Goal: Task Accomplishment & Management: Manage account settings

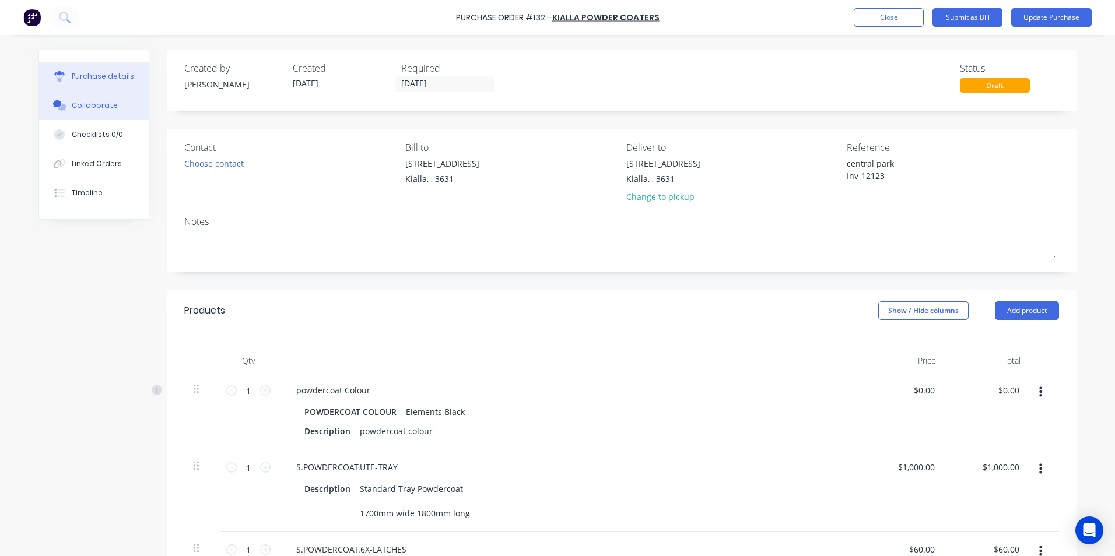
click at [93, 103] on div "Collaborate" at bounding box center [95, 105] width 46 height 10
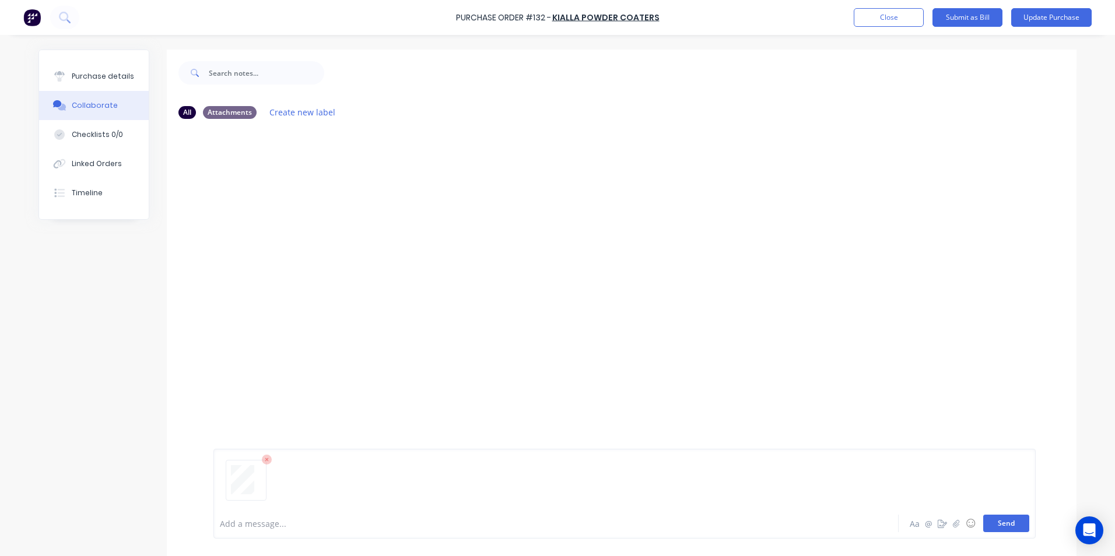
click at [1009, 526] on button "Send" at bounding box center [1006, 523] width 46 height 17
click at [106, 74] on div "Purchase details" at bounding box center [103, 76] width 62 height 10
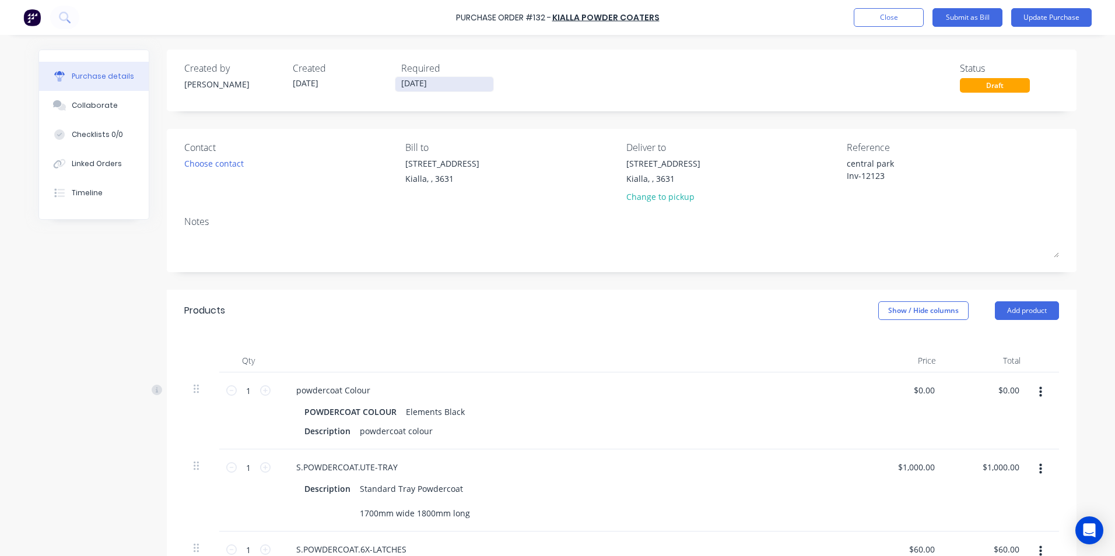
click at [437, 84] on input "[DATE]" at bounding box center [444, 84] width 98 height 15
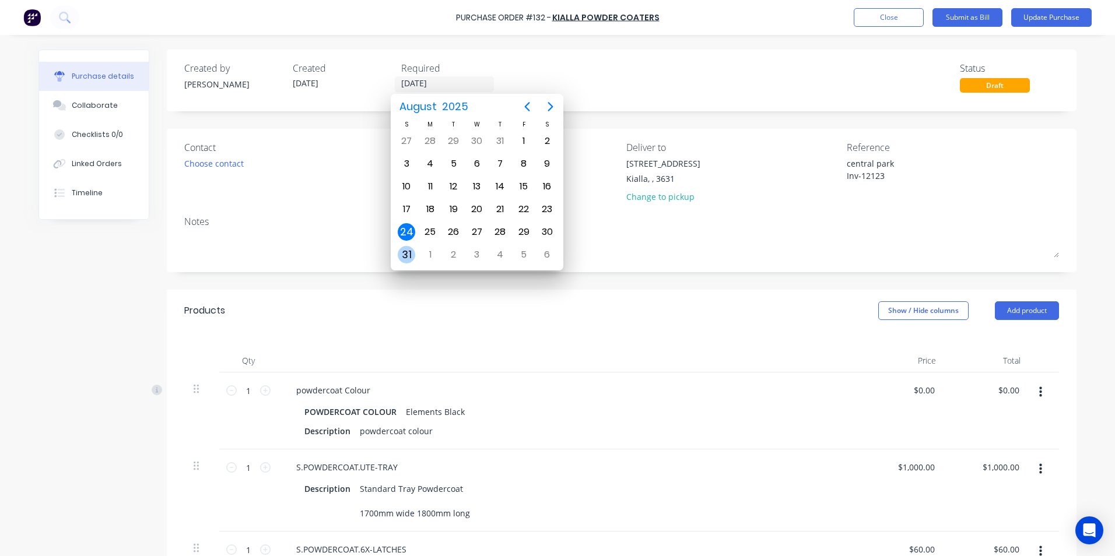
click at [409, 258] on div "31" at bounding box center [406, 254] width 17 height 17
type textarea "x"
type input "[DATE]"
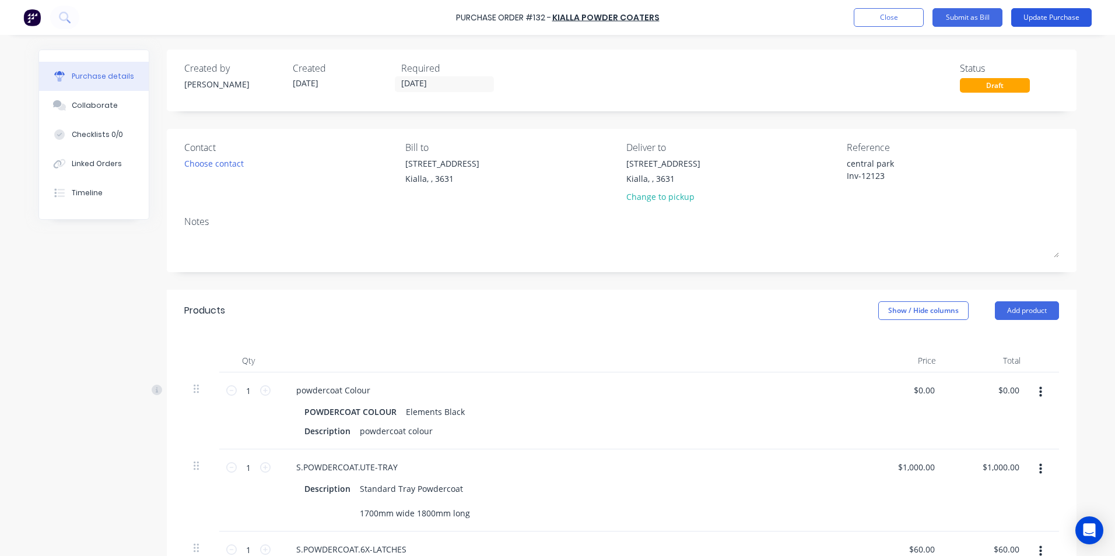
click at [1068, 20] on button "Update Purchase" at bounding box center [1051, 17] width 80 height 19
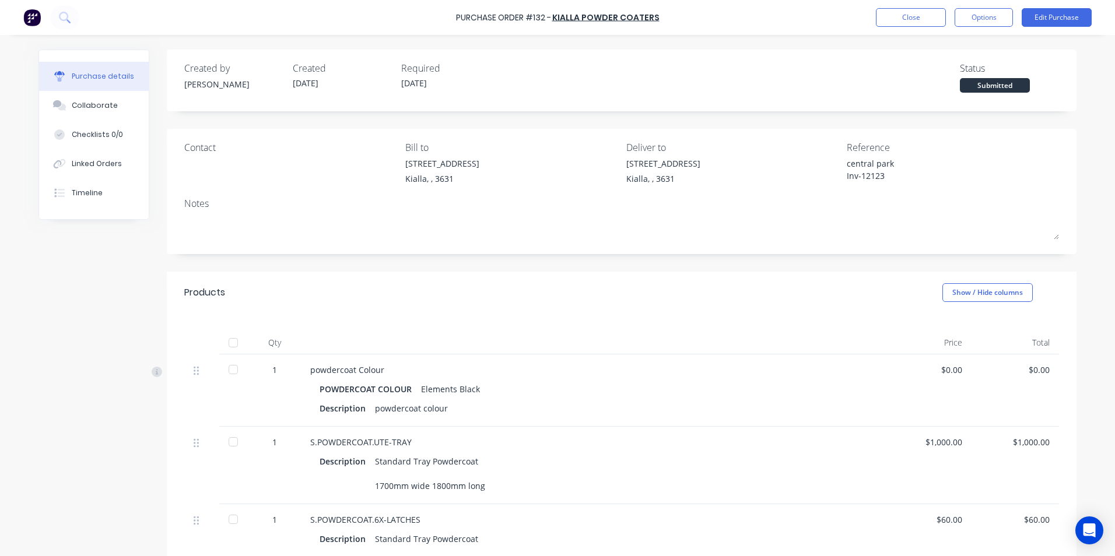
click at [230, 346] on div at bounding box center [233, 342] width 23 height 23
click at [976, 19] on button "Options" at bounding box center [983, 17] width 58 height 19
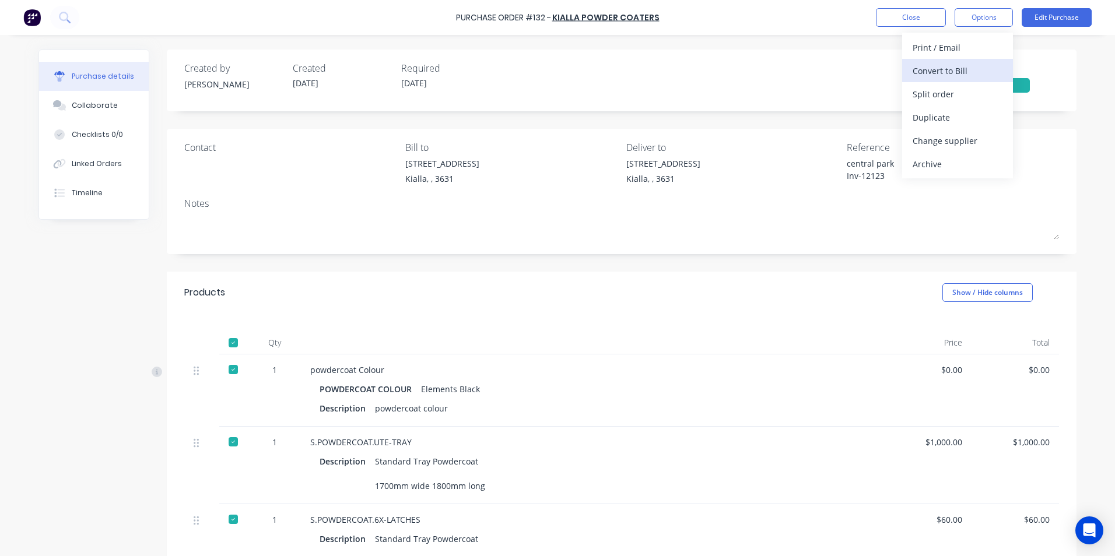
click at [955, 72] on div "Convert to Bill" at bounding box center [957, 70] width 90 height 17
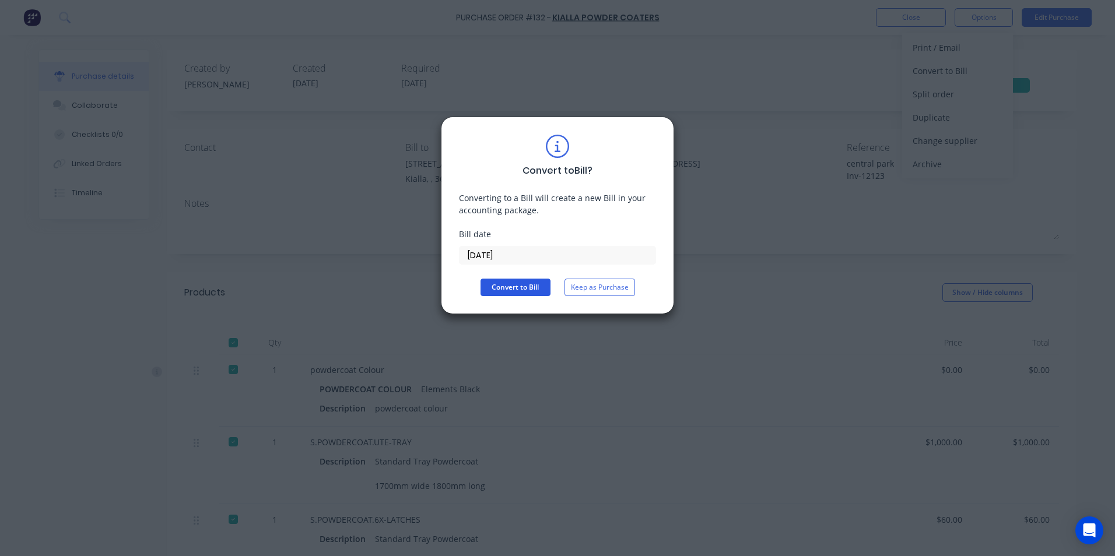
click at [509, 290] on button "Convert to Bill" at bounding box center [515, 287] width 70 height 17
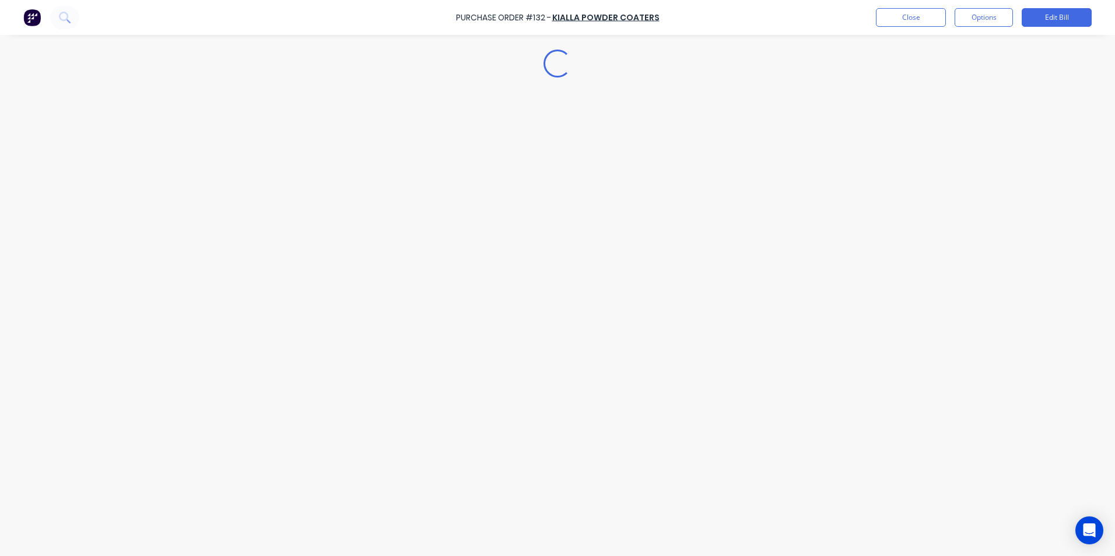
type textarea "x"
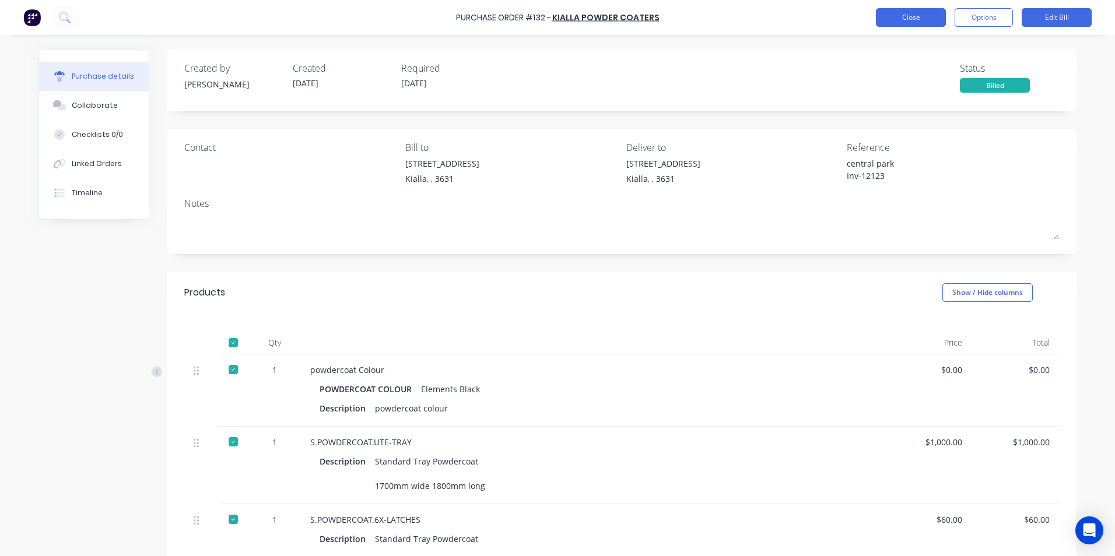
click at [897, 19] on button "Close" at bounding box center [911, 17] width 70 height 19
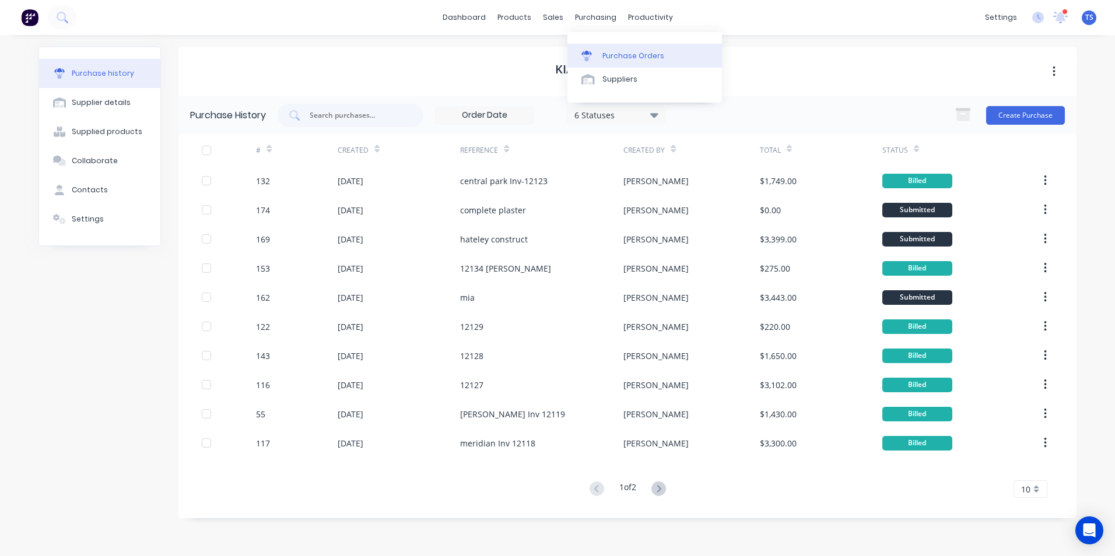
click at [635, 59] on div "Purchase Orders" at bounding box center [633, 56] width 62 height 10
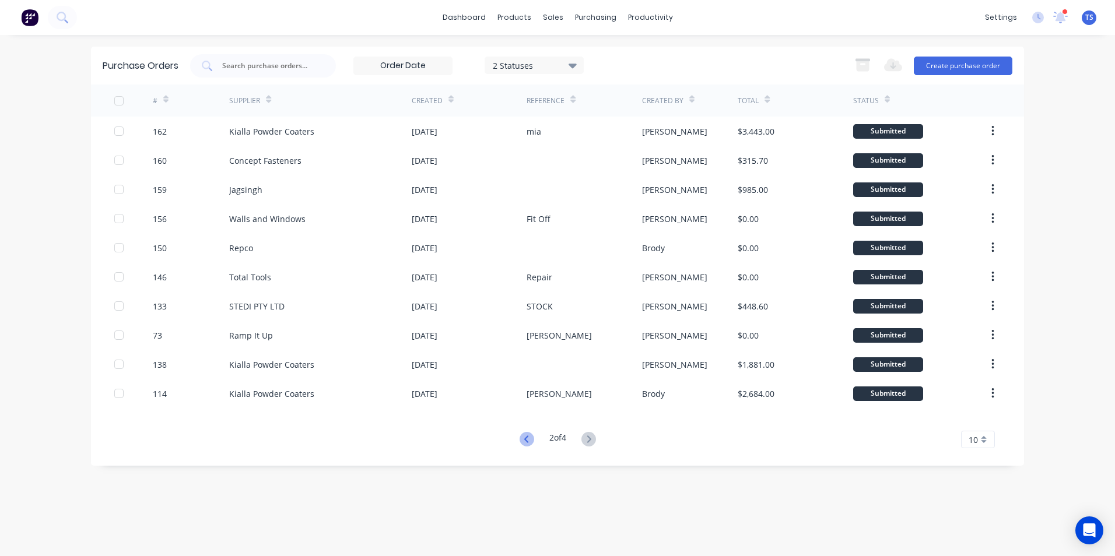
click at [520, 441] on icon at bounding box center [526, 439] width 15 height 15
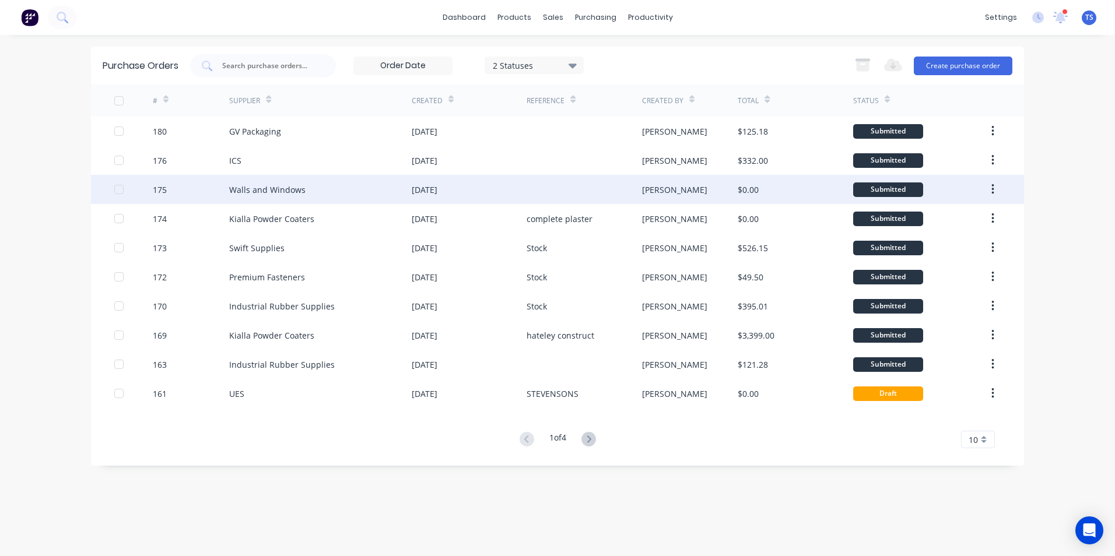
click at [307, 192] on div "Walls and Windows" at bounding box center [320, 189] width 182 height 29
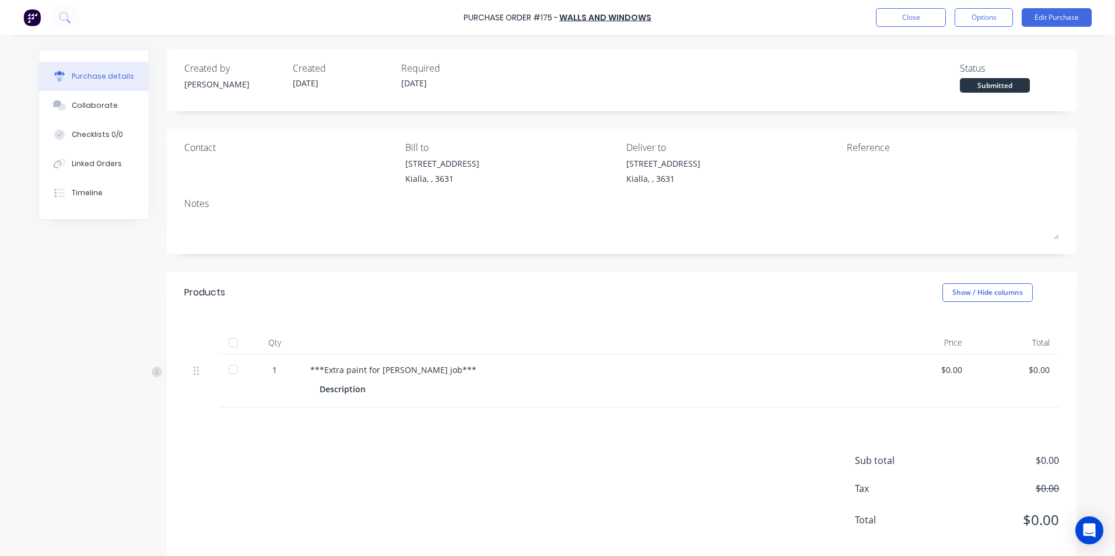
click at [229, 343] on div at bounding box center [233, 342] width 23 height 23
click at [1070, 11] on button "Edit Purchase" at bounding box center [1056, 17] width 70 height 19
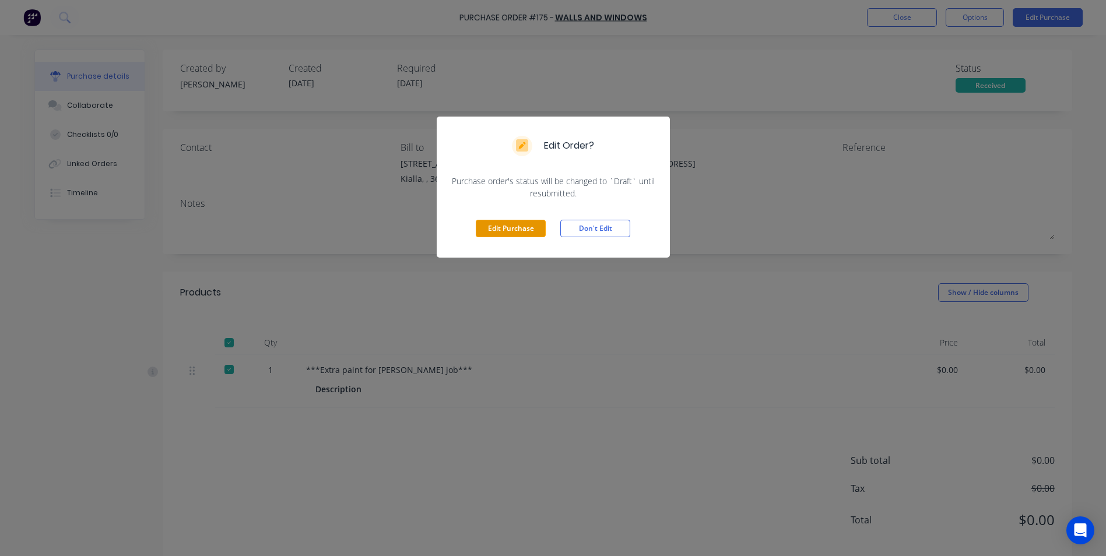
click at [505, 231] on button "Edit Purchase" at bounding box center [511, 228] width 70 height 17
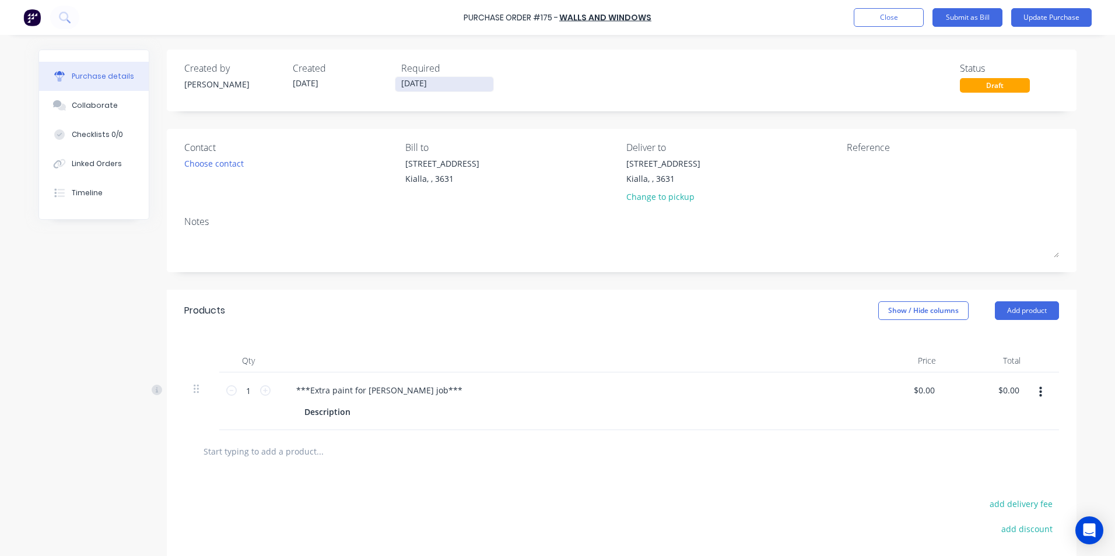
click at [434, 83] on input "[DATE]" at bounding box center [444, 84] width 98 height 15
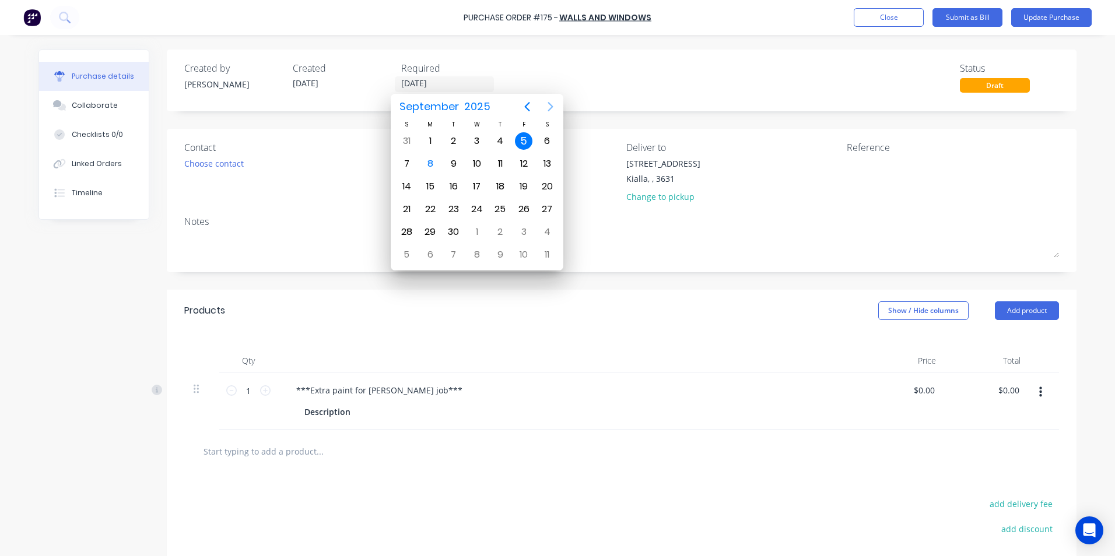
click at [551, 107] on icon "Next page" at bounding box center [550, 107] width 14 height 14
click at [526, 232] on div "31" at bounding box center [523, 231] width 17 height 17
type input "[DATE]"
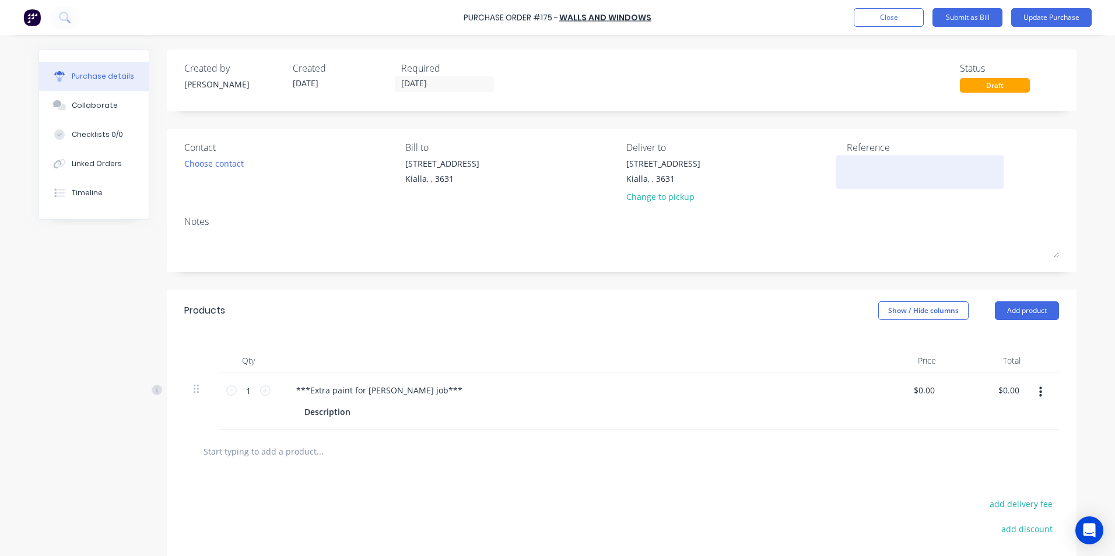
click at [848, 164] on textarea at bounding box center [919, 170] width 146 height 26
type textarea "22399066183"
type textarea "x"
type textarea "22399066183"
click at [321, 414] on div "Description" at bounding box center [327, 411] width 55 height 17
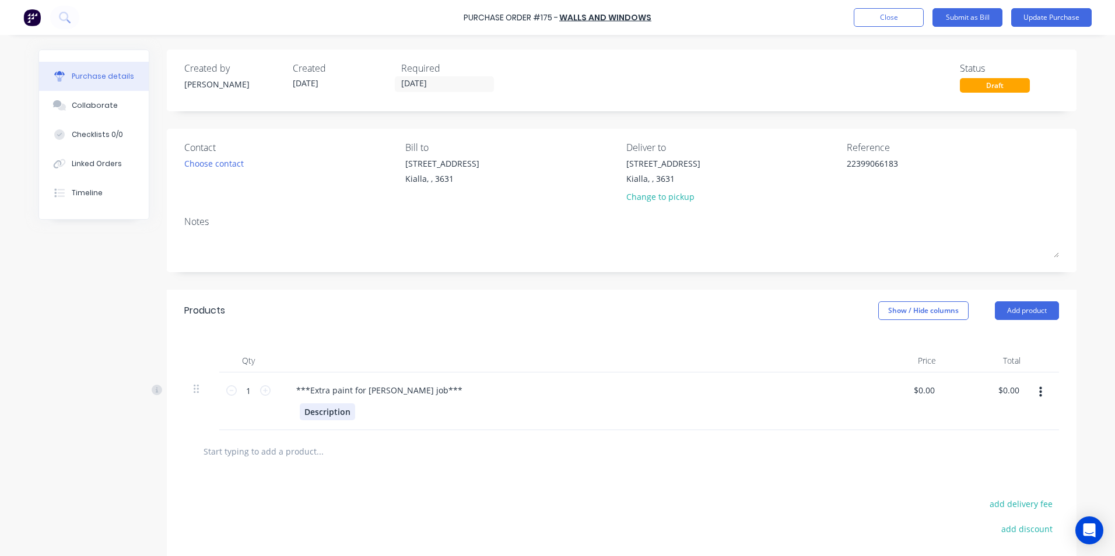
type textarea "x"
drag, startPoint x: 346, startPoint y: 413, endPoint x: 296, endPoint y: 408, distance: 50.9
click at [300, 408] on div "Description" at bounding box center [327, 411] width 55 height 17
type textarea "x"
drag, startPoint x: 931, startPoint y: 388, endPoint x: 900, endPoint y: 396, distance: 32.0
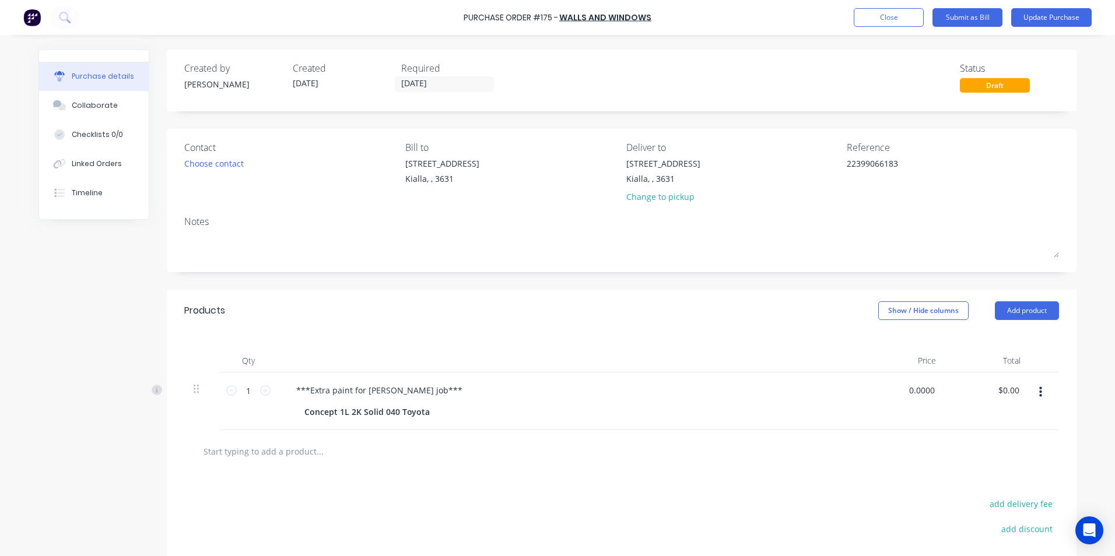
click at [900, 396] on div "0.0000 0.0000" at bounding box center [902, 402] width 85 height 58
type input "100.00"
type textarea "x"
type input "$100.00"
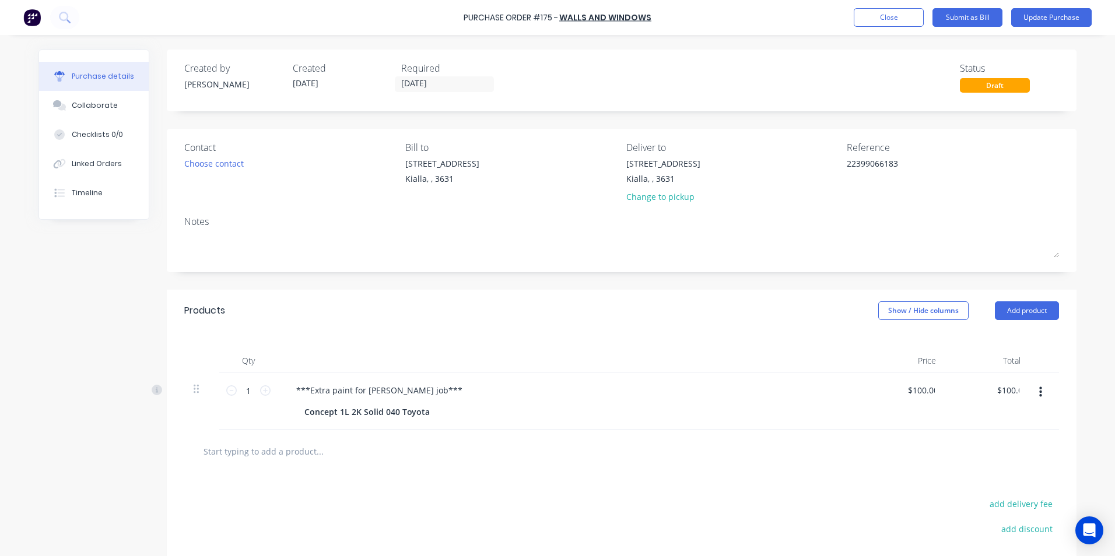
click at [1001, 402] on div "$100.00 $0.00" at bounding box center [987, 402] width 85 height 58
click at [72, 110] on div "Collaborate" at bounding box center [95, 105] width 46 height 10
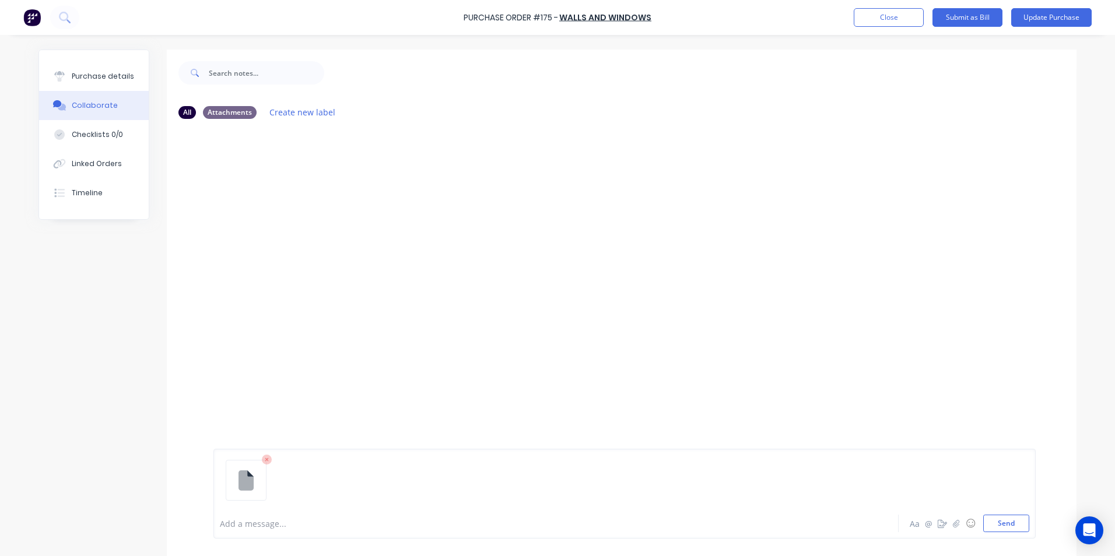
click at [265, 461] on icon at bounding box center [266, 459] width 3 height 3
click at [1010, 528] on button "Send" at bounding box center [1006, 523] width 46 height 17
click at [82, 76] on div "Purchase details" at bounding box center [103, 76] width 62 height 10
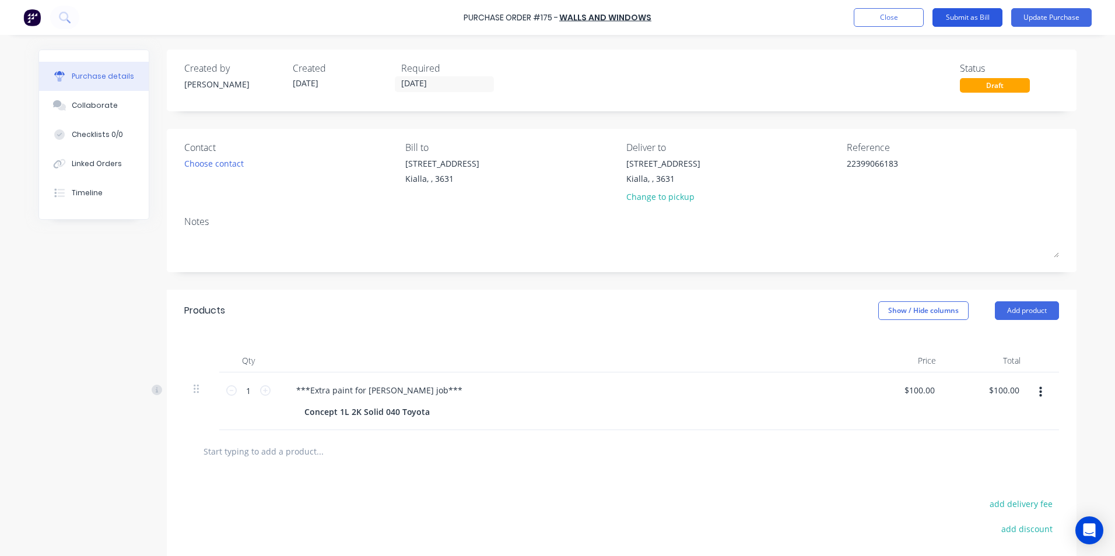
click at [971, 17] on button "Submit as Bill" at bounding box center [967, 17] width 70 height 19
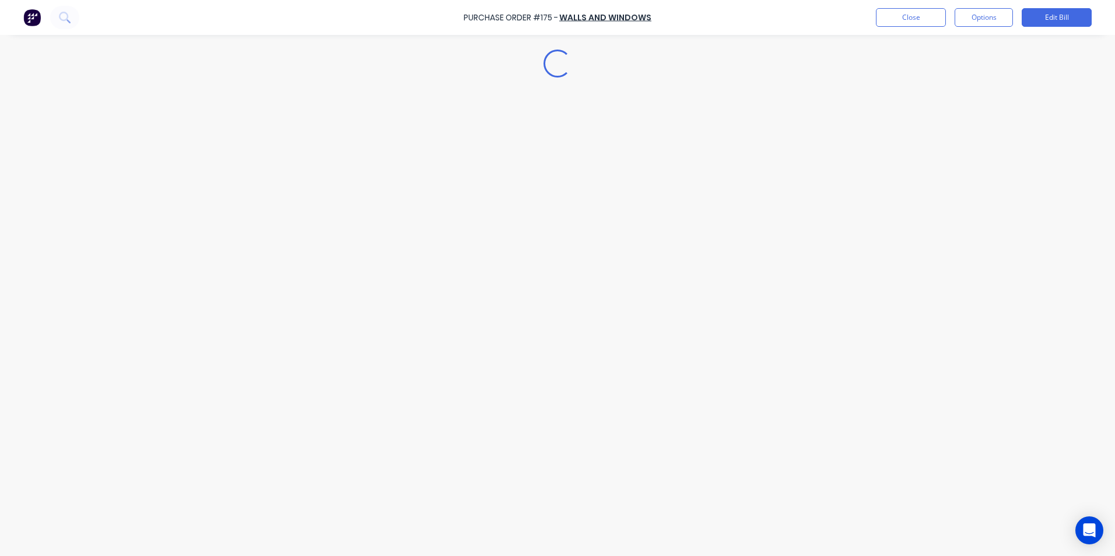
type textarea "x"
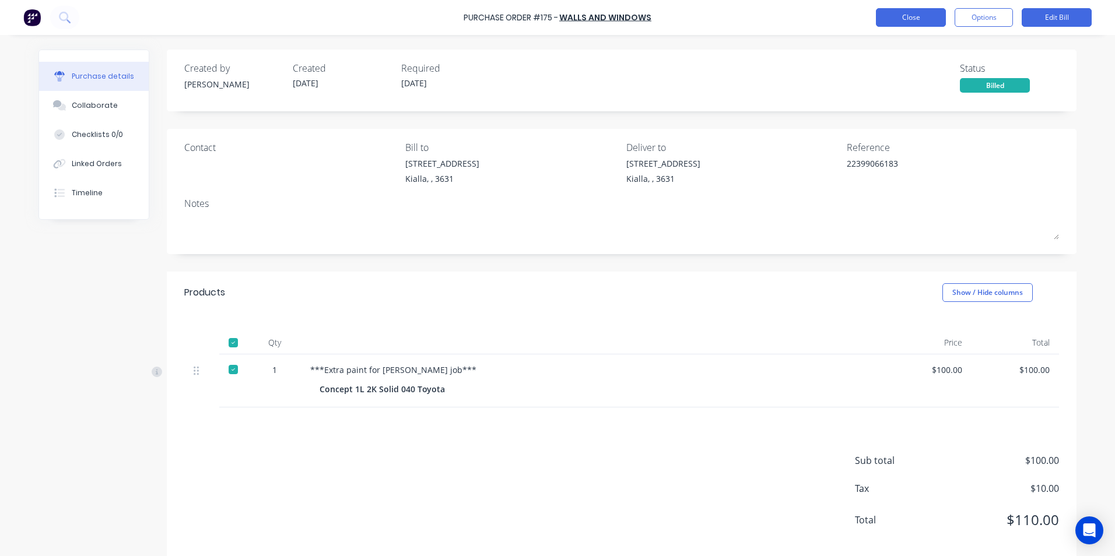
click at [914, 16] on button "Close" at bounding box center [911, 17] width 70 height 19
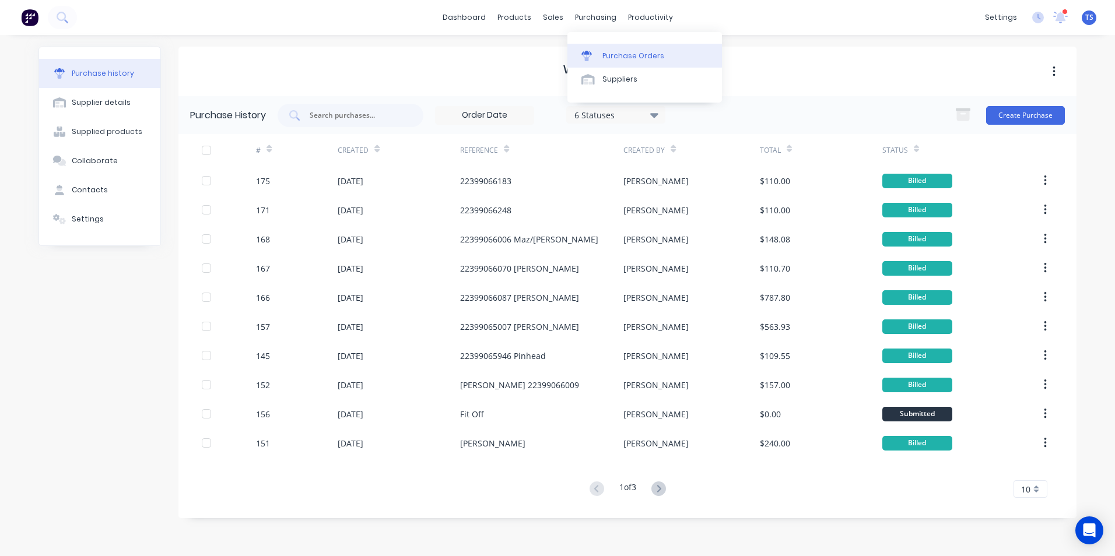
click at [629, 55] on div "Purchase Orders" at bounding box center [633, 56] width 62 height 10
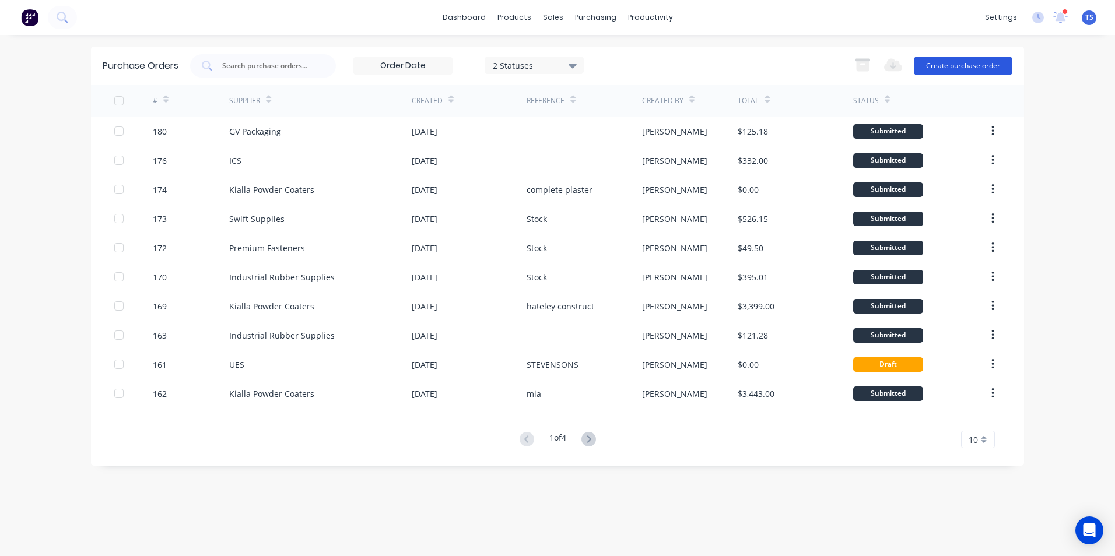
click at [955, 65] on button "Create purchase order" at bounding box center [963, 66] width 99 height 19
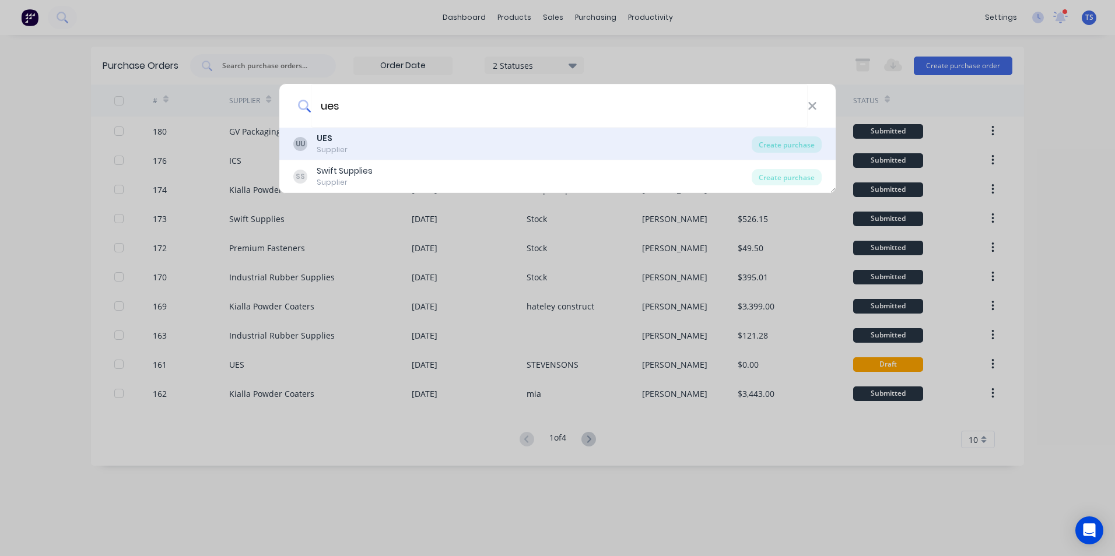
type input "ues"
click at [321, 142] on b "UES" at bounding box center [325, 138] width 16 height 12
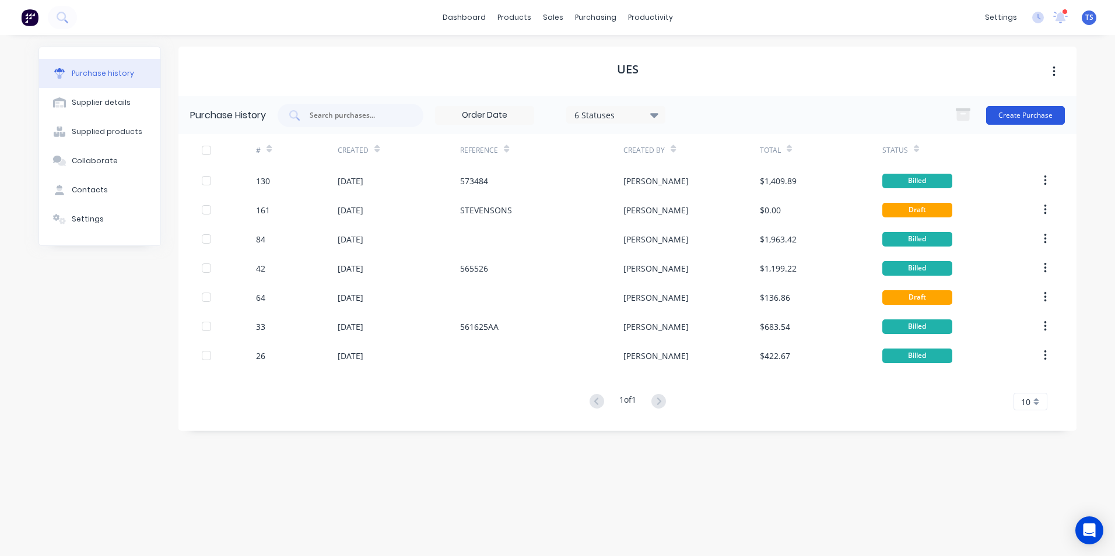
click at [1042, 115] on button "Create Purchase" at bounding box center [1025, 115] width 79 height 19
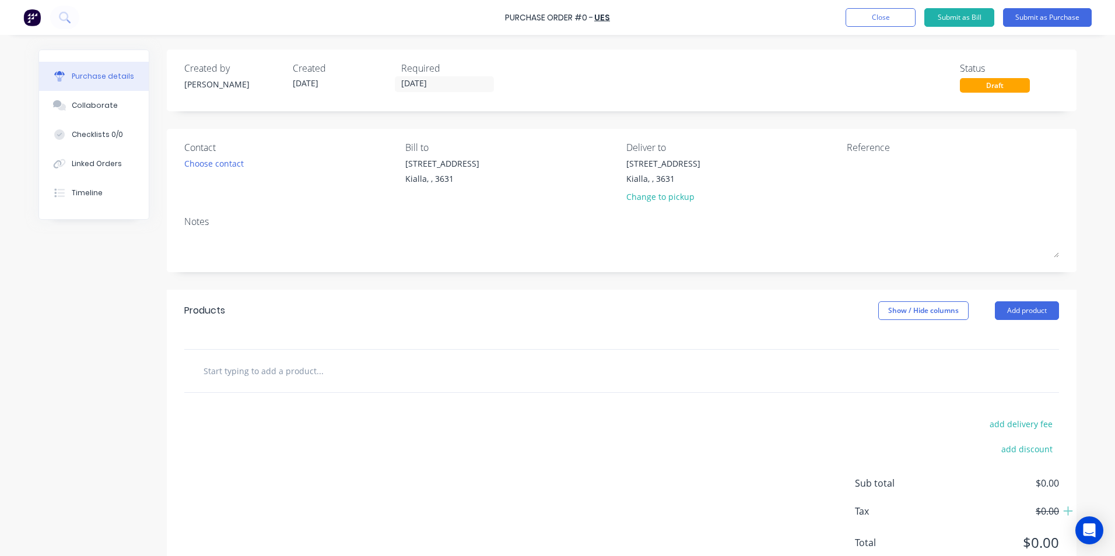
click at [230, 370] on input "text" at bounding box center [319, 370] width 233 height 23
click at [511, 390] on div at bounding box center [621, 371] width 874 height 43
click at [1031, 307] on button "Add product" at bounding box center [1027, 310] width 64 height 19
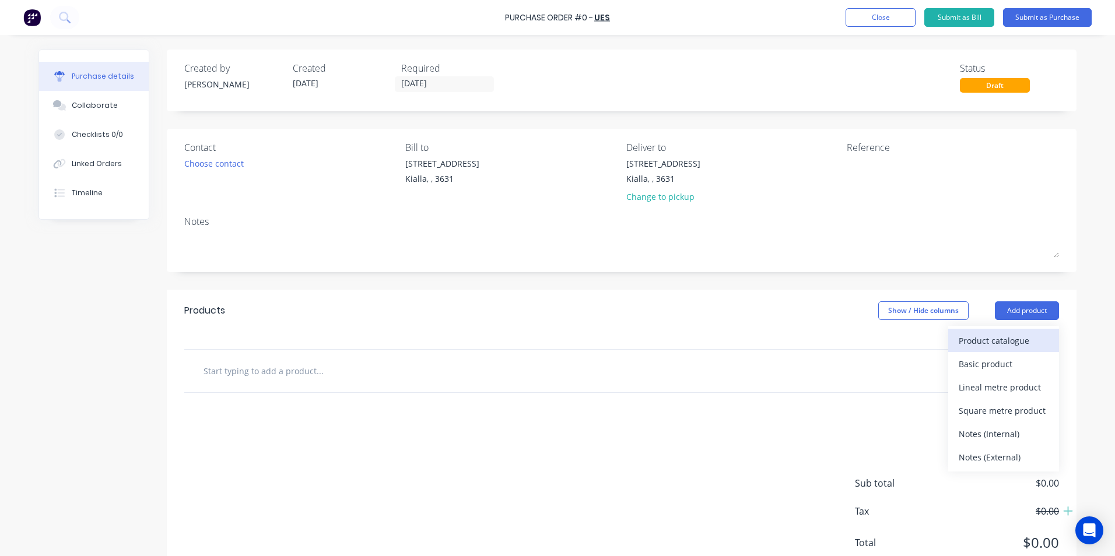
click at [1018, 339] on div "Product catalogue" at bounding box center [1003, 340] width 90 height 17
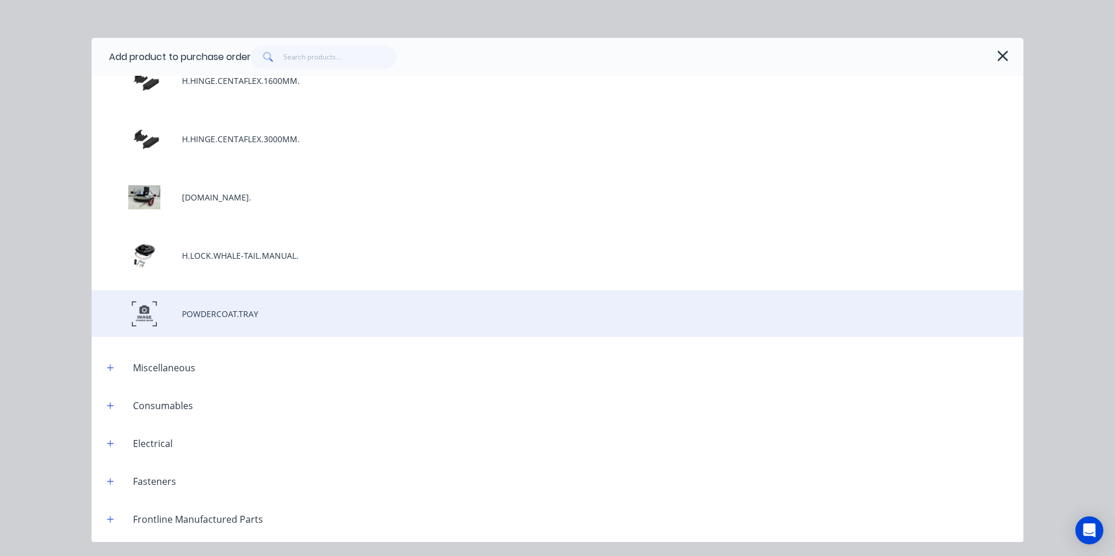
scroll to position [233, 0]
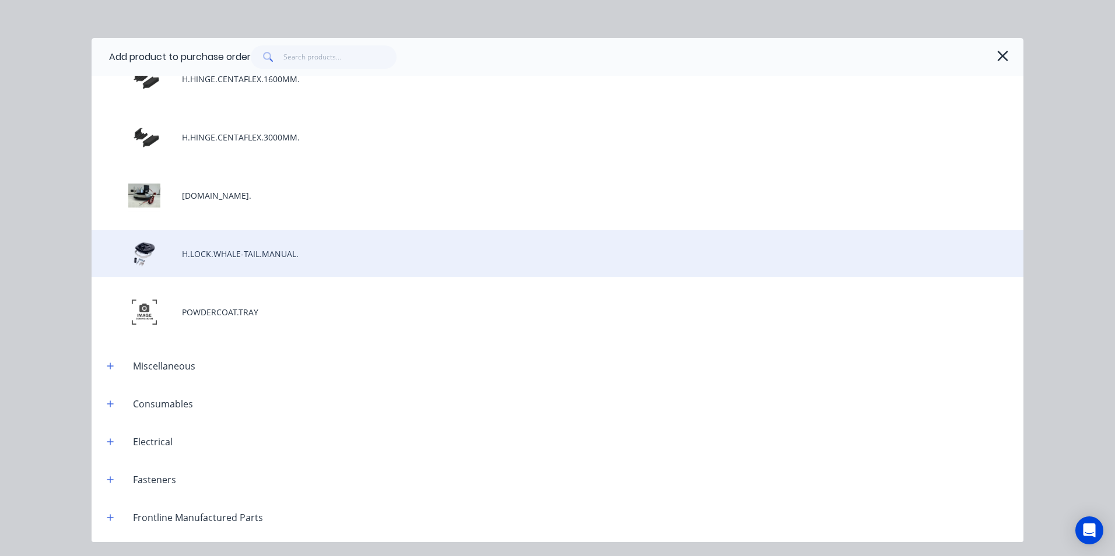
click at [324, 254] on div "H.LOCK.WHALE-TAIL.MANUAL." at bounding box center [558, 253] width 932 height 47
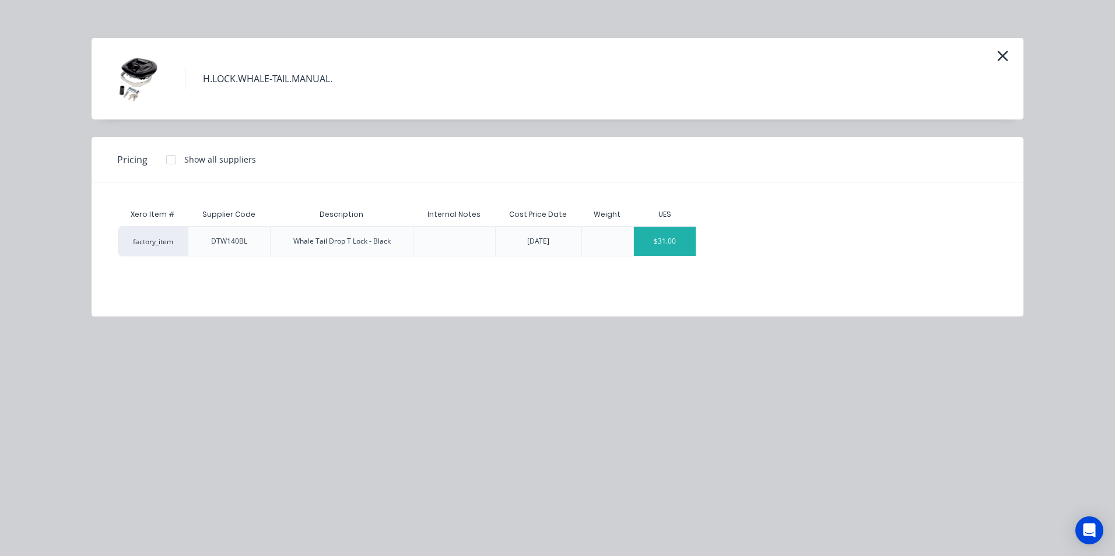
click at [685, 245] on div "$31.00" at bounding box center [665, 241] width 62 height 29
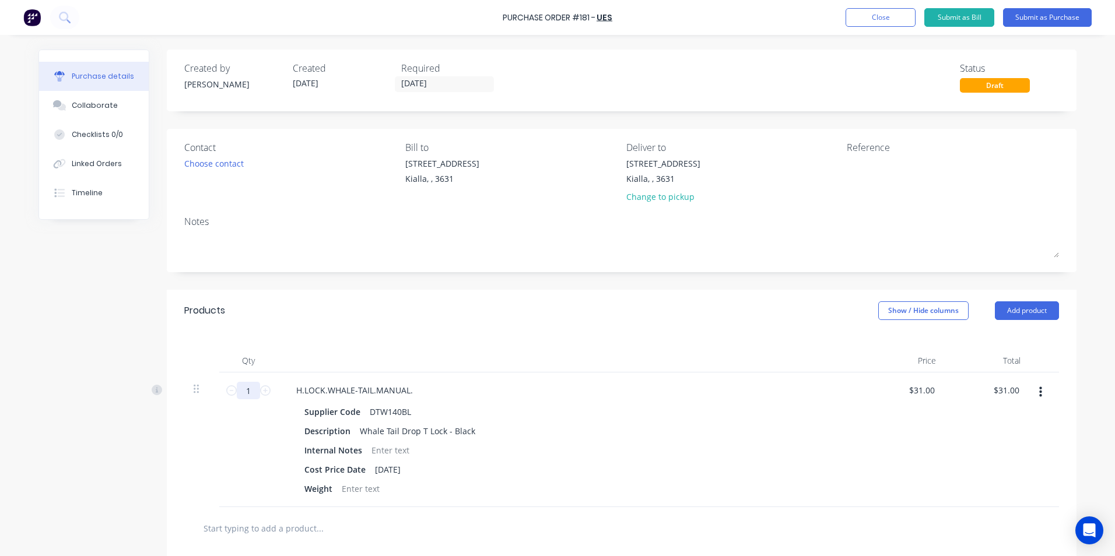
drag, startPoint x: 245, startPoint y: 389, endPoint x: 233, endPoint y: 389, distance: 12.3
click at [237, 389] on input "1" at bounding box center [248, 390] width 23 height 17
type input "3"
type input "$93.00"
type input "36"
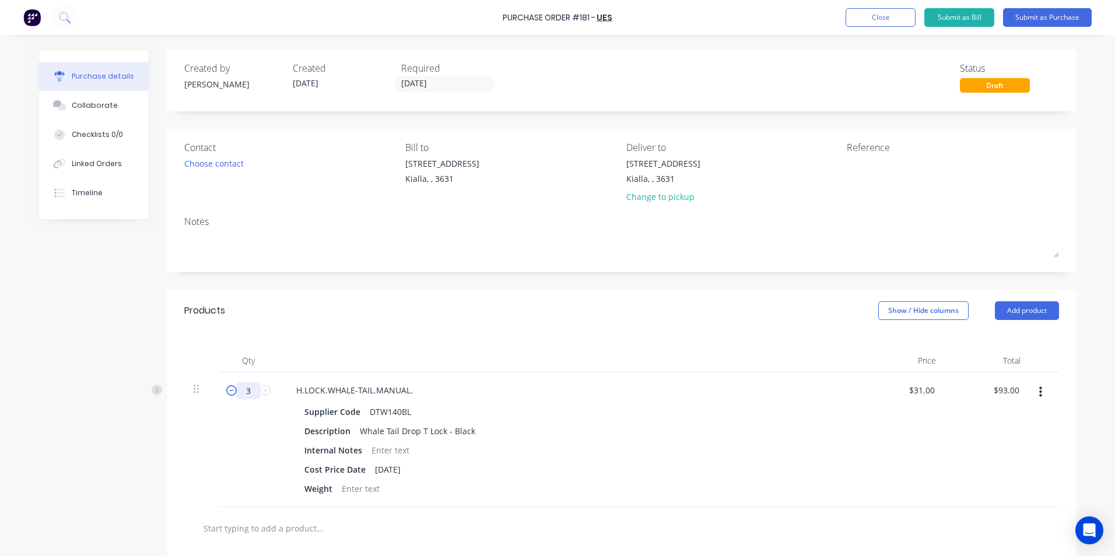
type input "$1,116.00"
type input "36"
click at [591, 466] on div "Cost Price Date [DATE]" at bounding box center [567, 469] width 534 height 17
click at [270, 523] on input "text" at bounding box center [319, 528] width 233 height 23
click at [483, 519] on div at bounding box center [369, 528] width 350 height 23
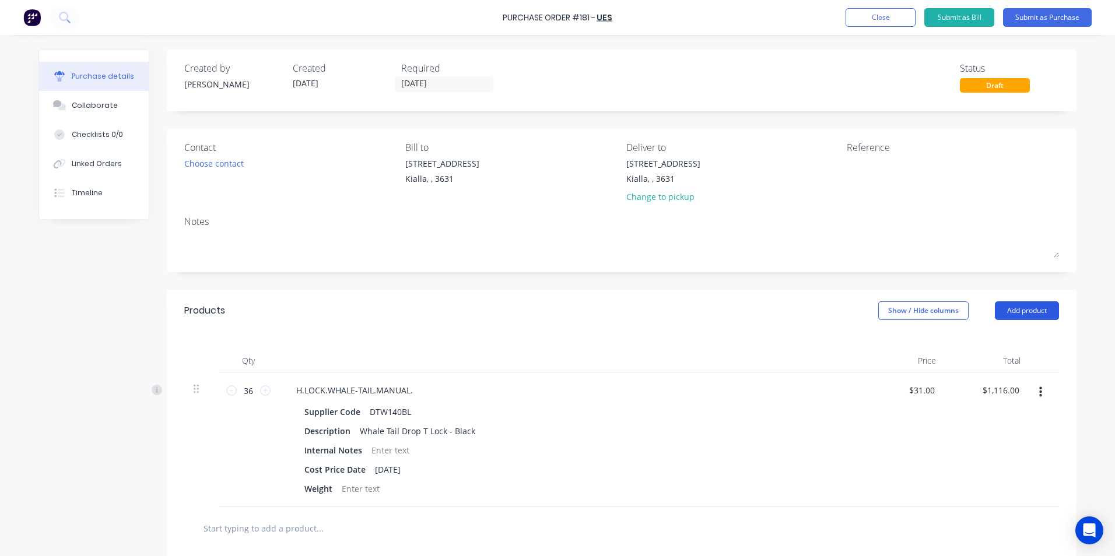
click at [1011, 310] on button "Add product" at bounding box center [1027, 310] width 64 height 19
click at [999, 339] on div "Product catalogue" at bounding box center [1003, 340] width 90 height 17
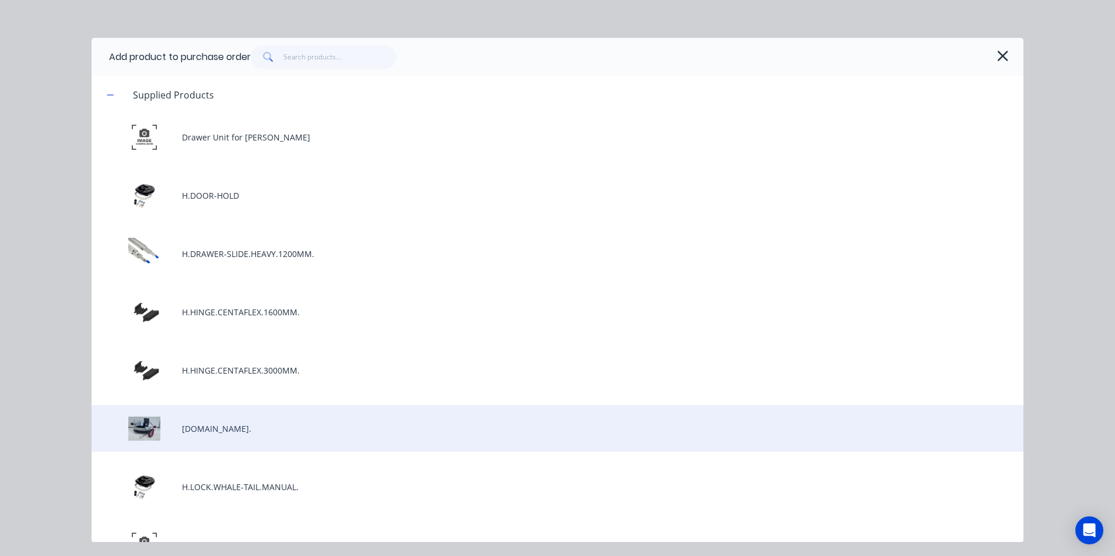
click at [263, 430] on div "[DOMAIN_NAME]." at bounding box center [558, 428] width 932 height 47
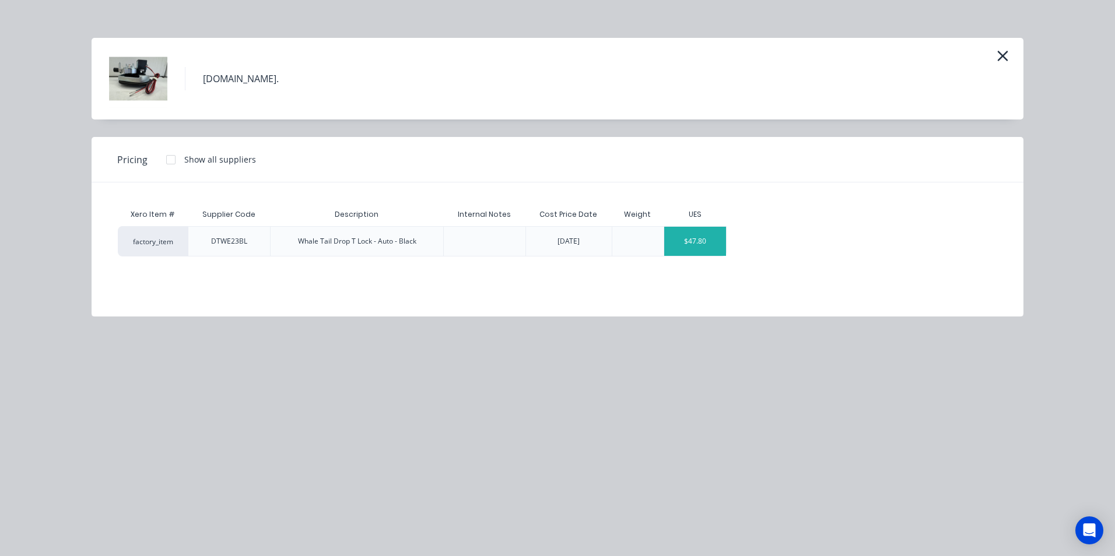
click at [712, 245] on div "$47.80" at bounding box center [695, 241] width 62 height 29
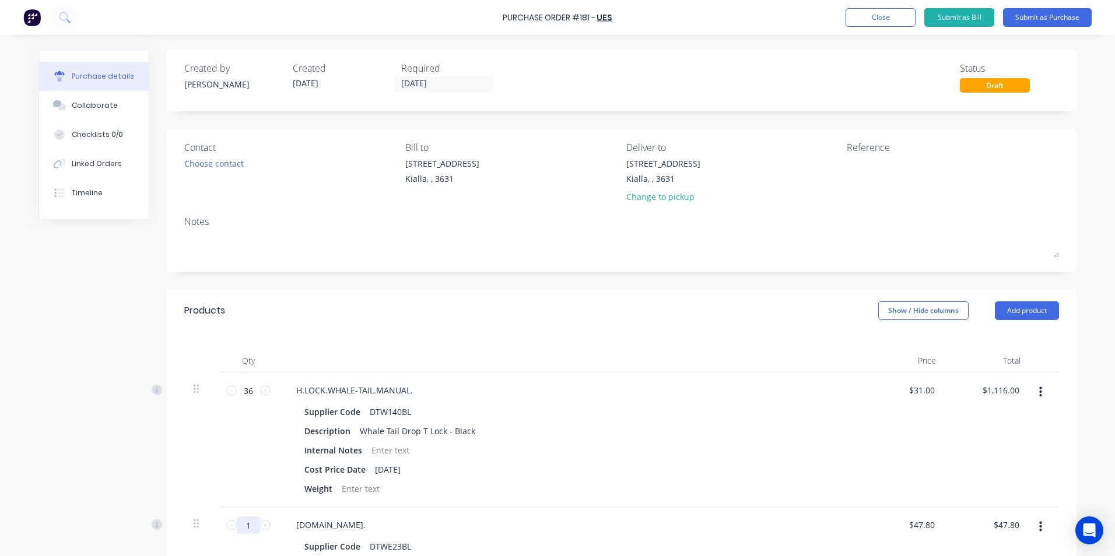
drag, startPoint x: 245, startPoint y: 525, endPoint x: 238, endPoint y: 525, distance: 7.6
click at [238, 525] on input "1" at bounding box center [248, 525] width 23 height 17
type input "3"
type input "$143.40"
type input "36"
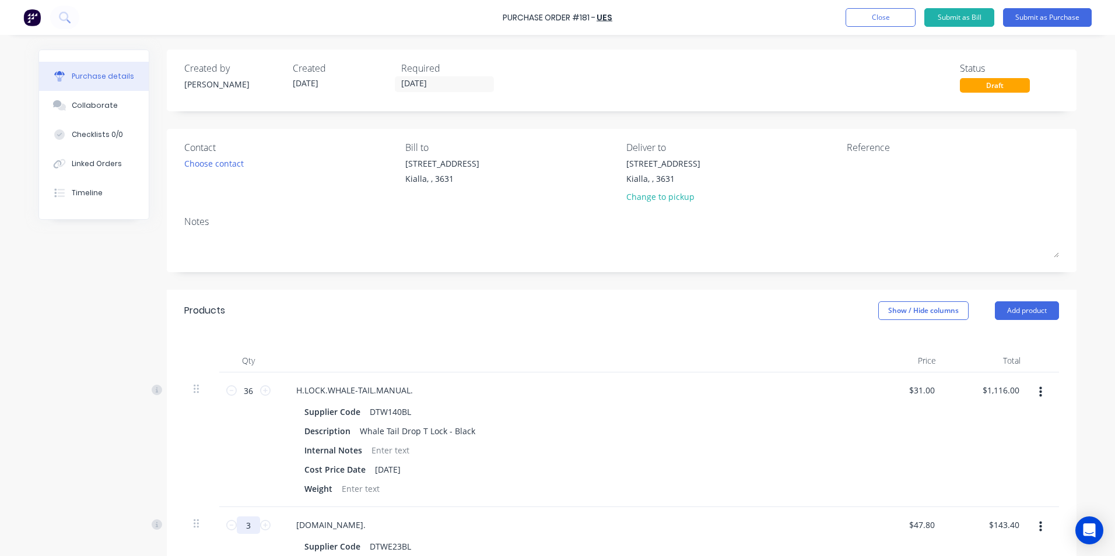
type input "$1,720.80"
type input "36"
click at [558, 540] on div "Supplier Code DTWE23BL" at bounding box center [567, 546] width 534 height 17
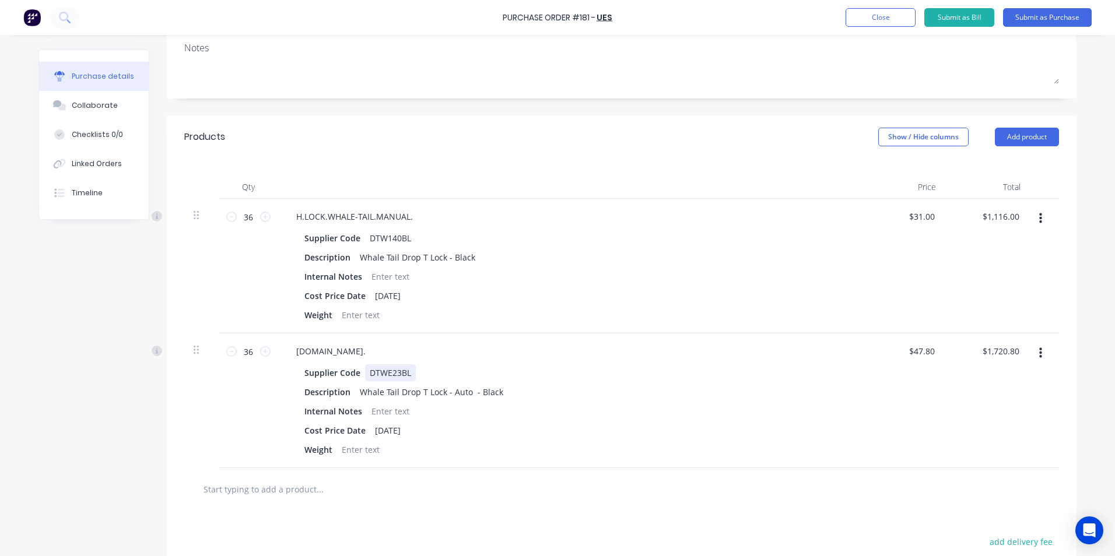
scroll to position [175, 0]
click at [1035, 136] on button "Add product" at bounding box center [1027, 136] width 64 height 19
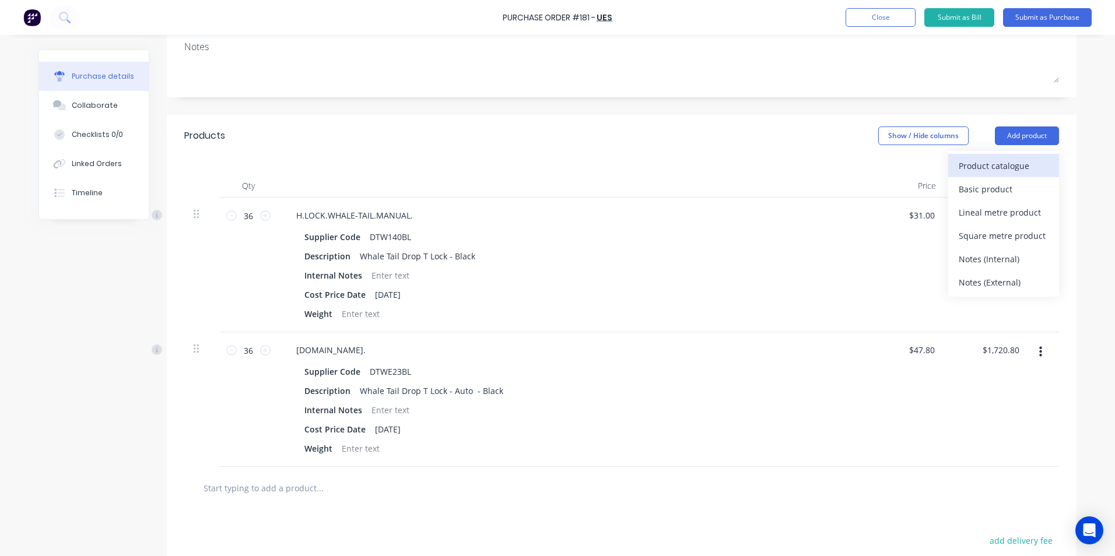
click at [1006, 163] on div "Product catalogue" at bounding box center [1003, 165] width 90 height 17
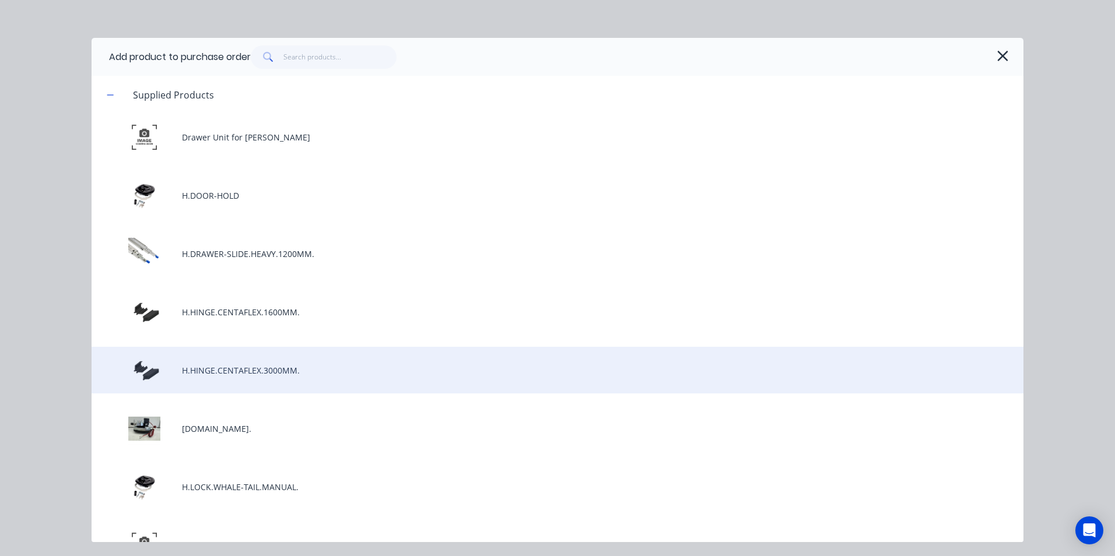
click at [288, 374] on div "H.HINGE.CENTAFLEX.3000MM." at bounding box center [558, 370] width 932 height 47
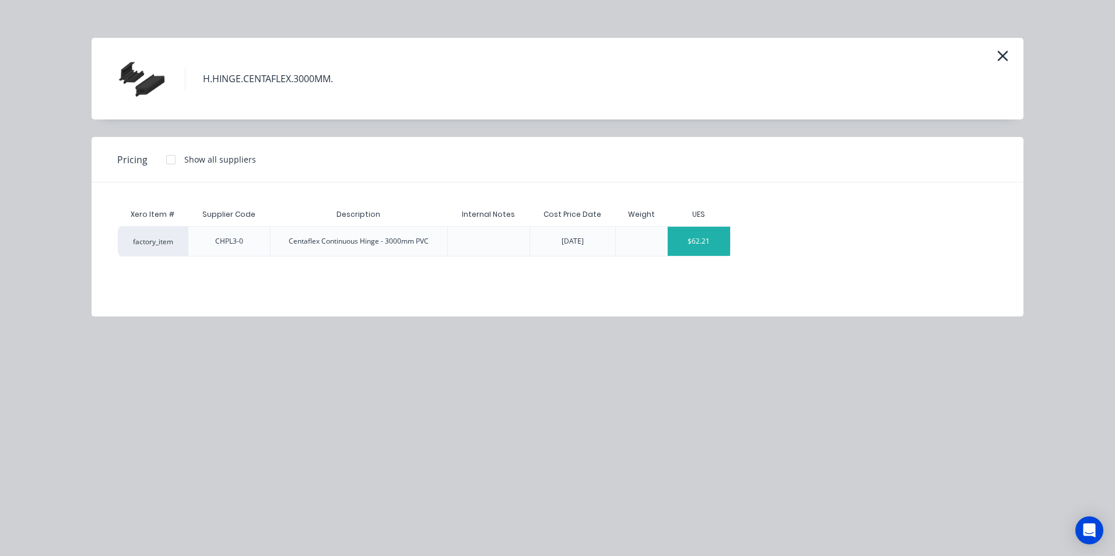
click at [722, 247] on div "$62.21" at bounding box center [698, 241] width 62 height 29
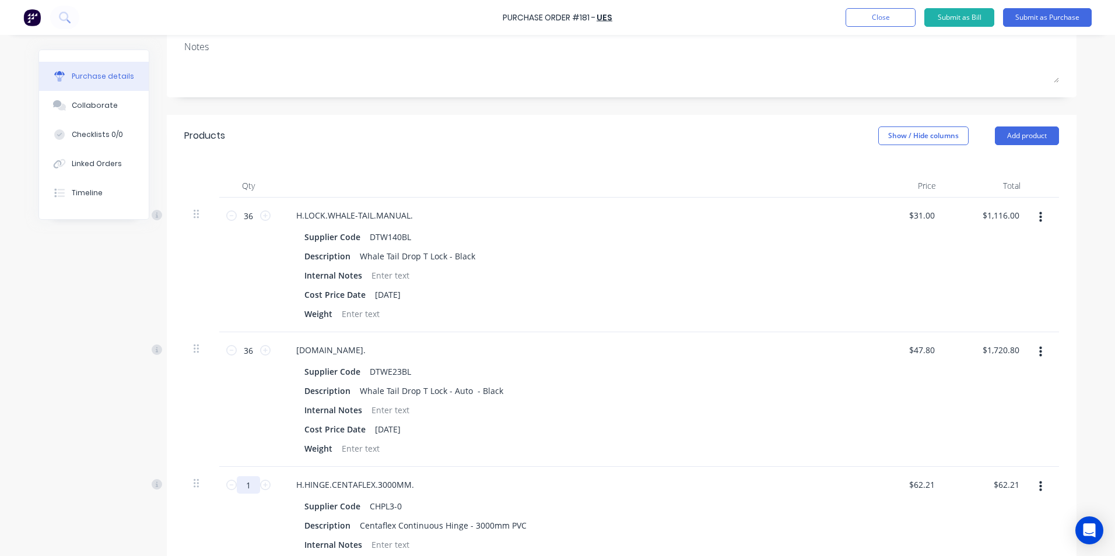
click at [242, 486] on input "1" at bounding box center [248, 484] width 23 height 17
type input "10"
type input "$622.10"
type input "10"
click at [841, 515] on div "Supplier Code CHPL3-0 Description Centaflex Continuous Hinge - 3000mm PVC Inter…" at bounding box center [569, 545] width 564 height 94
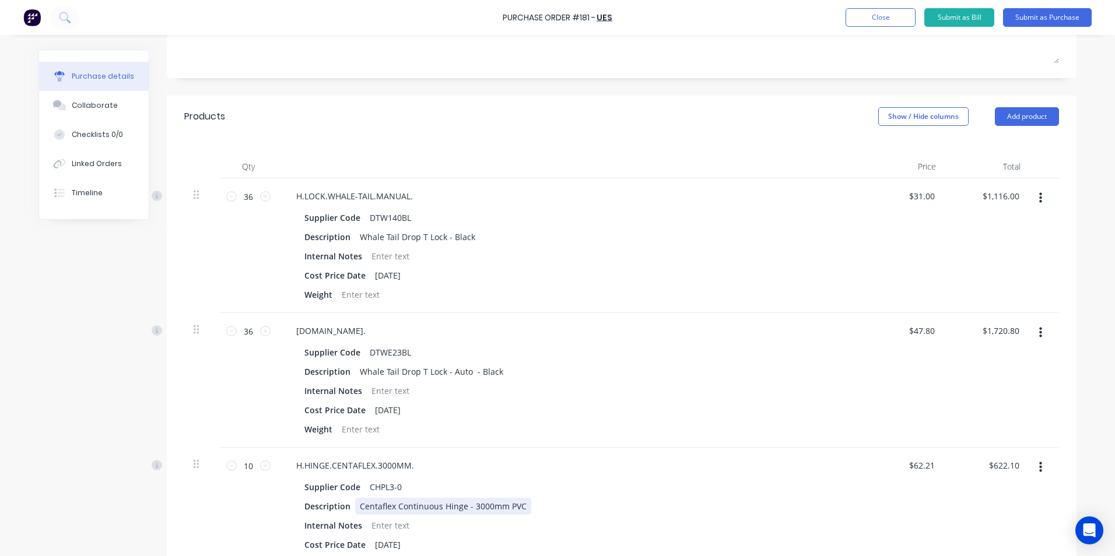
scroll to position [0, 0]
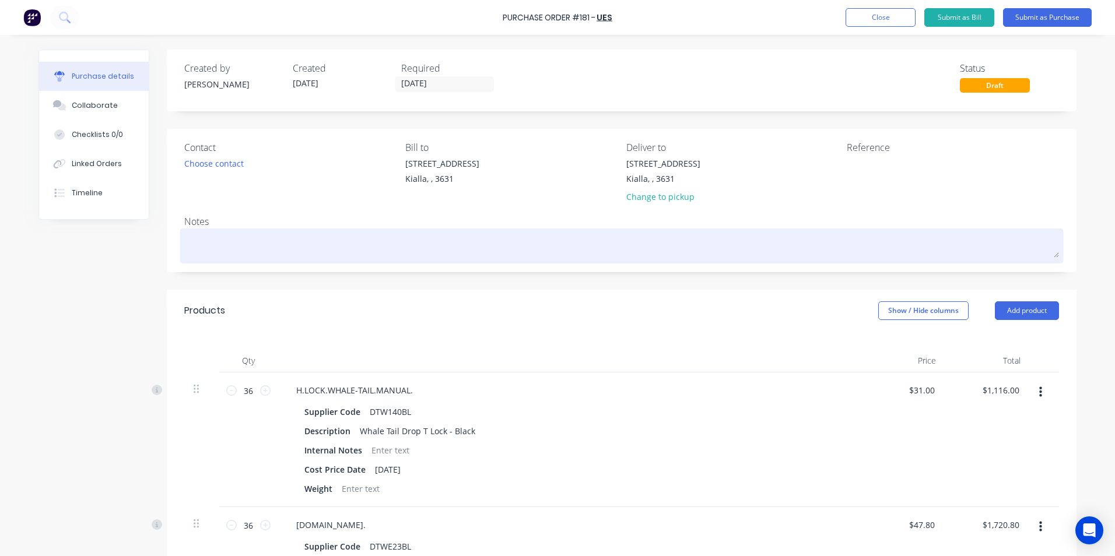
drag, startPoint x: 198, startPoint y: 242, endPoint x: 217, endPoint y: 250, distance: 21.2
click at [198, 242] on textarea at bounding box center [621, 244] width 874 height 26
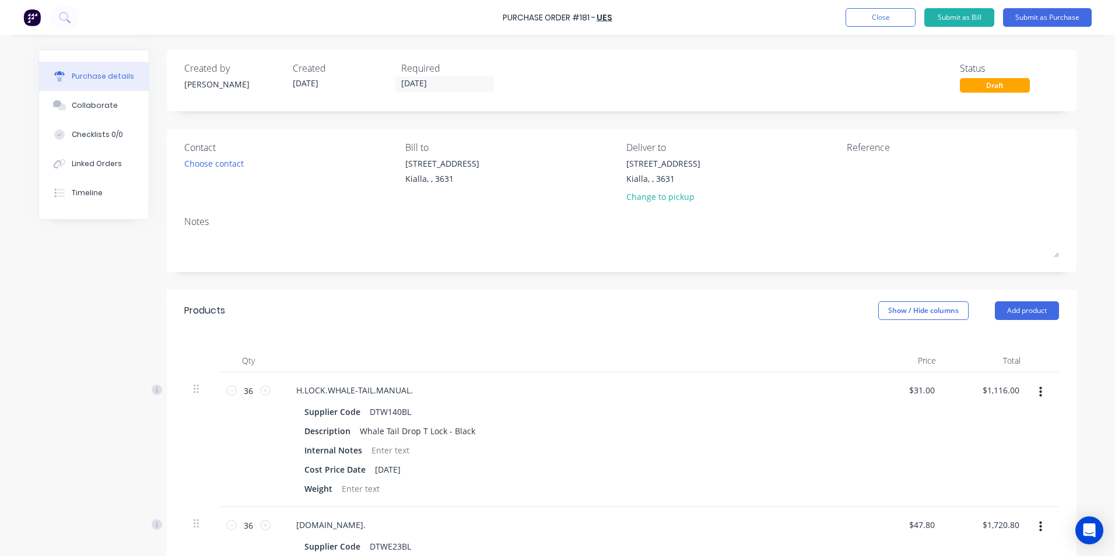
type textarea "x"
type textarea "T"
type textarea "x"
type textarea "Th"
type textarea "x"
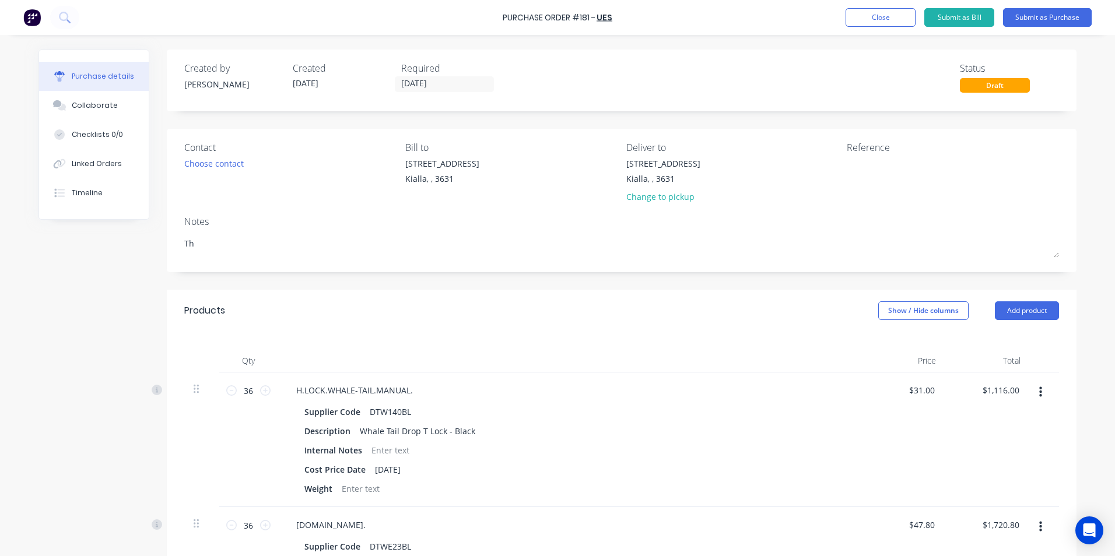
type textarea "The"
type textarea "x"
type textarea "Thes"
type textarea "x"
type textarea "These"
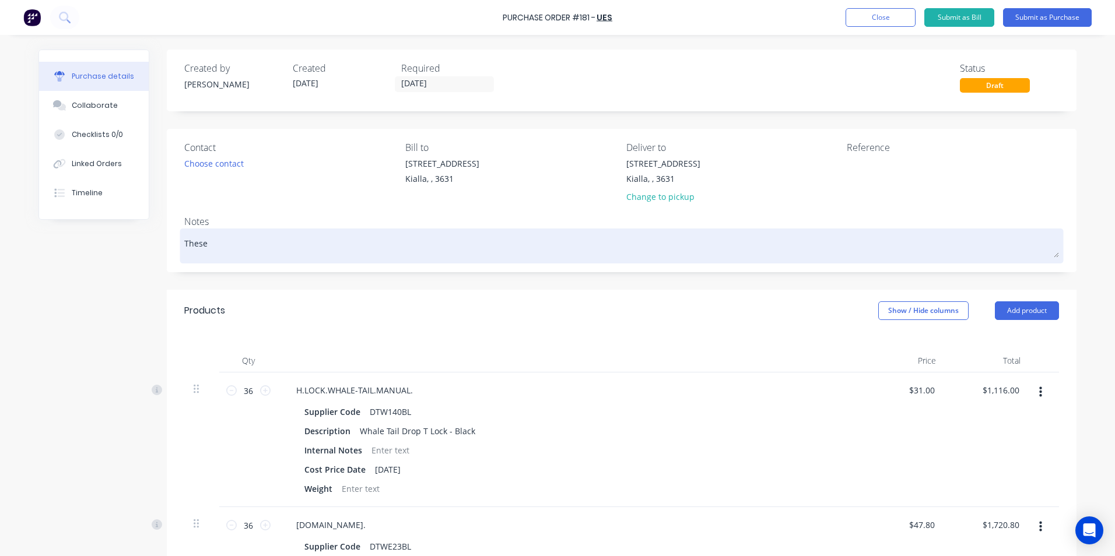
click at [212, 244] on textarea "These" at bounding box center [621, 244] width 874 height 26
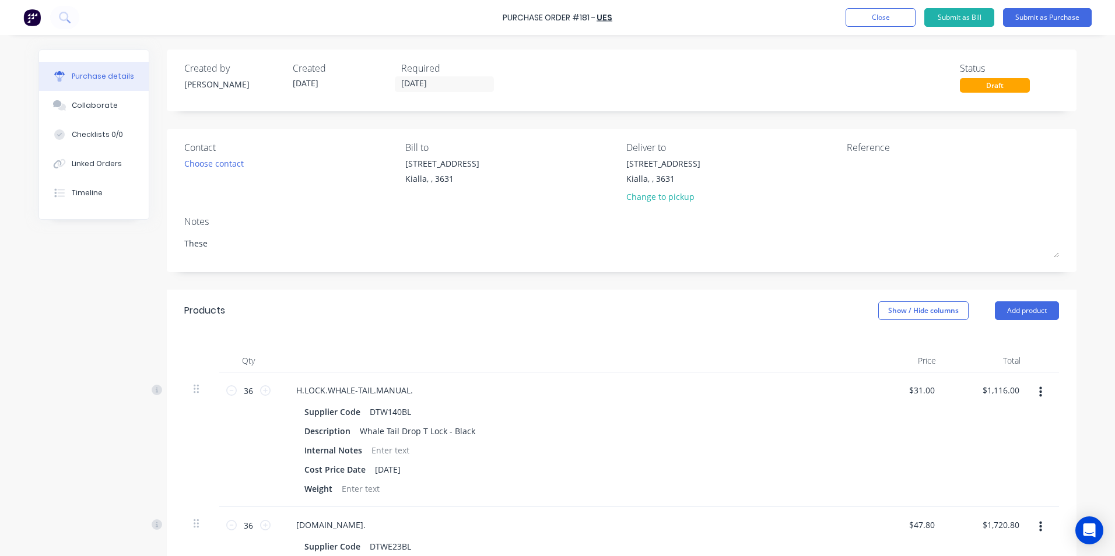
type textarea "x"
type textarea "These"
type textarea "x"
type textarea "These"
type textarea "x"
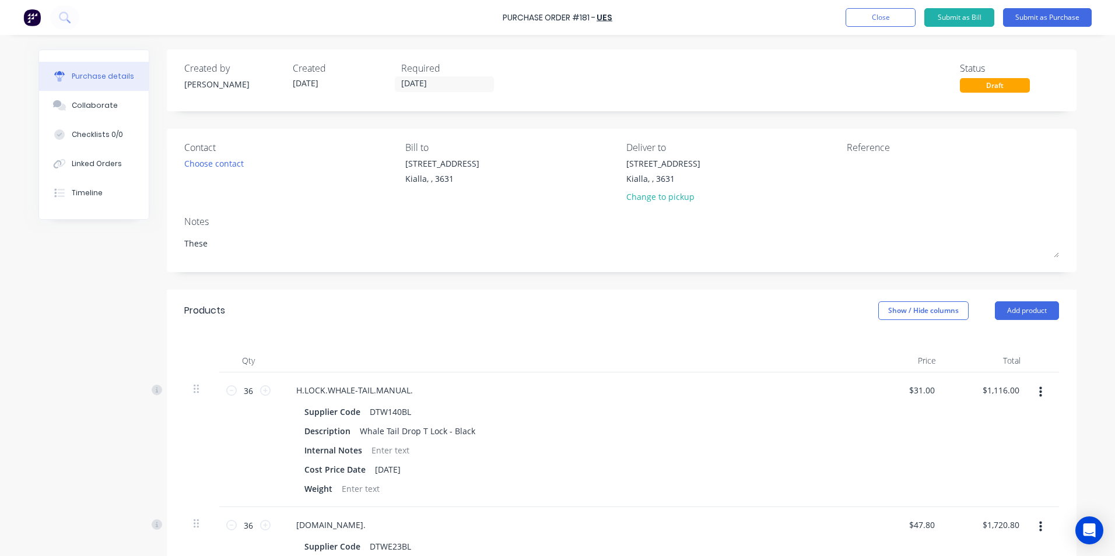
type textarea "These a"
type textarea "x"
type textarea "These ar"
type textarea "x"
type textarea "These are"
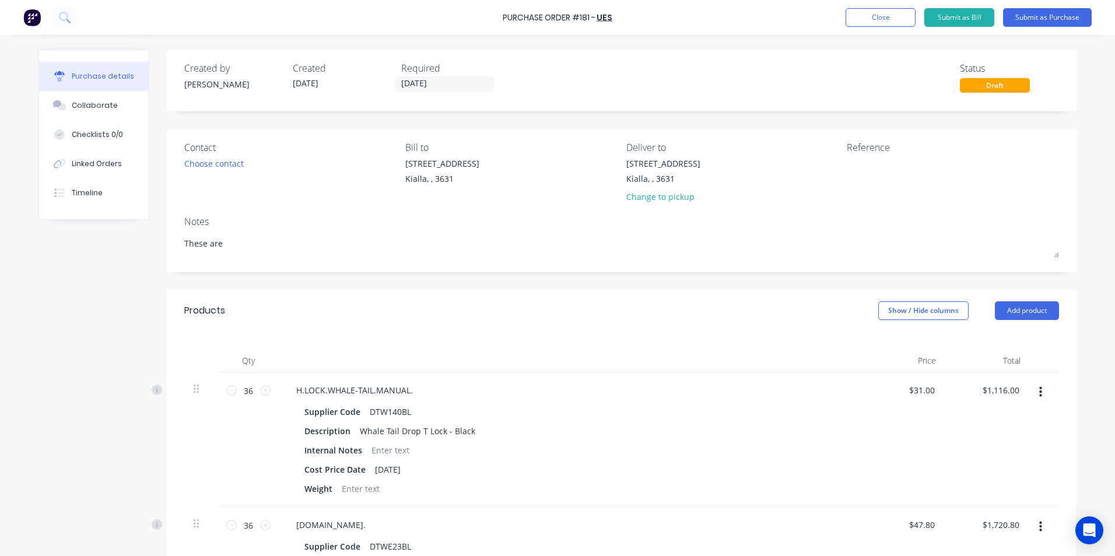
type textarea "x"
type textarea "These are"
type textarea "x"
type textarea "These are f"
type textarea "x"
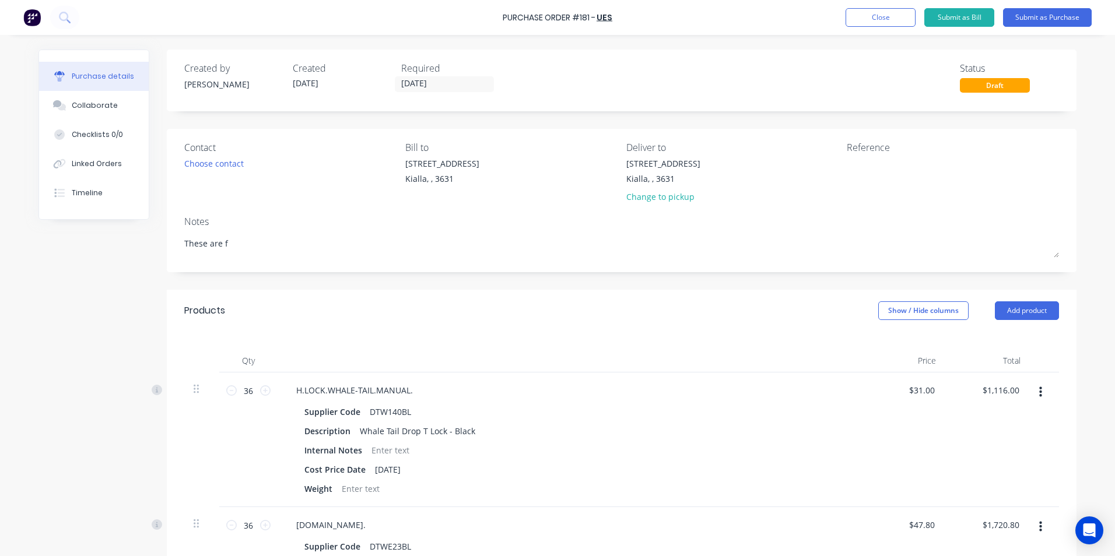
type textarea "These are fo"
type textarea "x"
type textarea "These are for"
type textarea "x"
type textarea "These are forw"
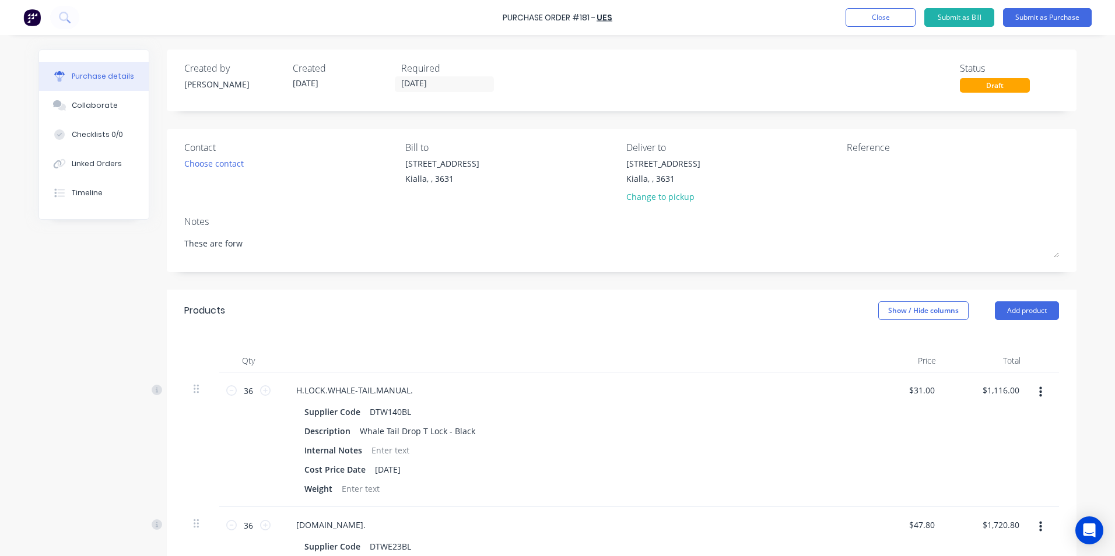
type textarea "x"
type textarea "These are forwa"
type textarea "x"
type textarea "These are forwar"
type textarea "x"
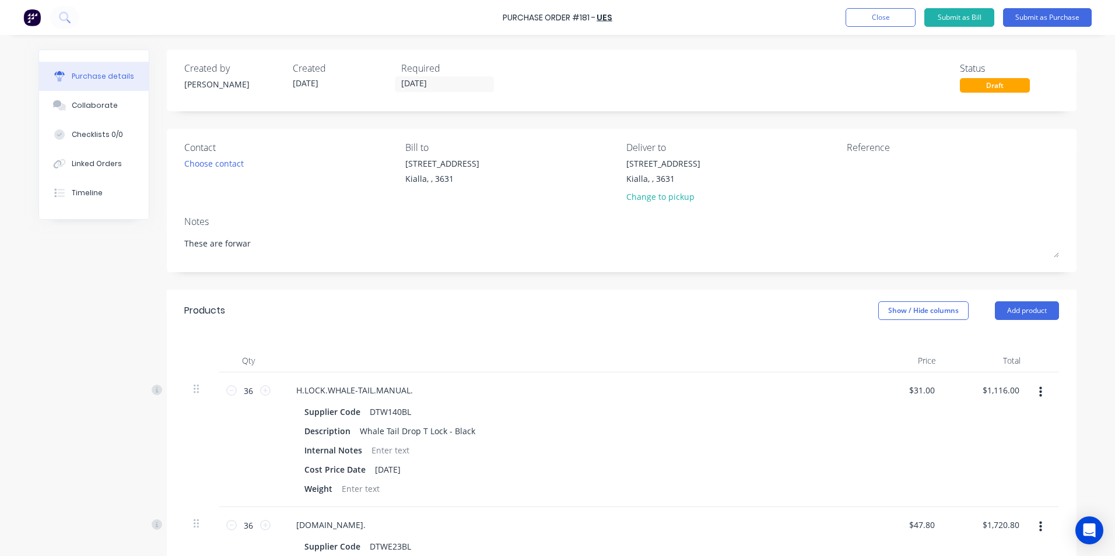
type textarea "These are forward"
type textarea "x"
type textarea "These are forward"
type textarea "x"
type textarea "These are forward o"
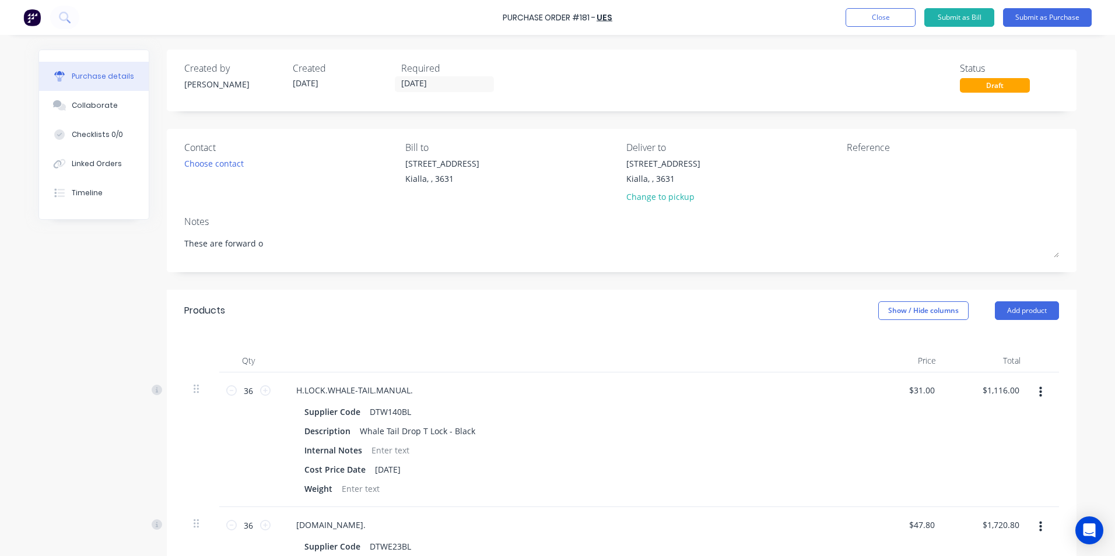
type textarea "x"
type textarea "These are forward or"
type textarea "x"
type textarea "These are forward ord"
type textarea "x"
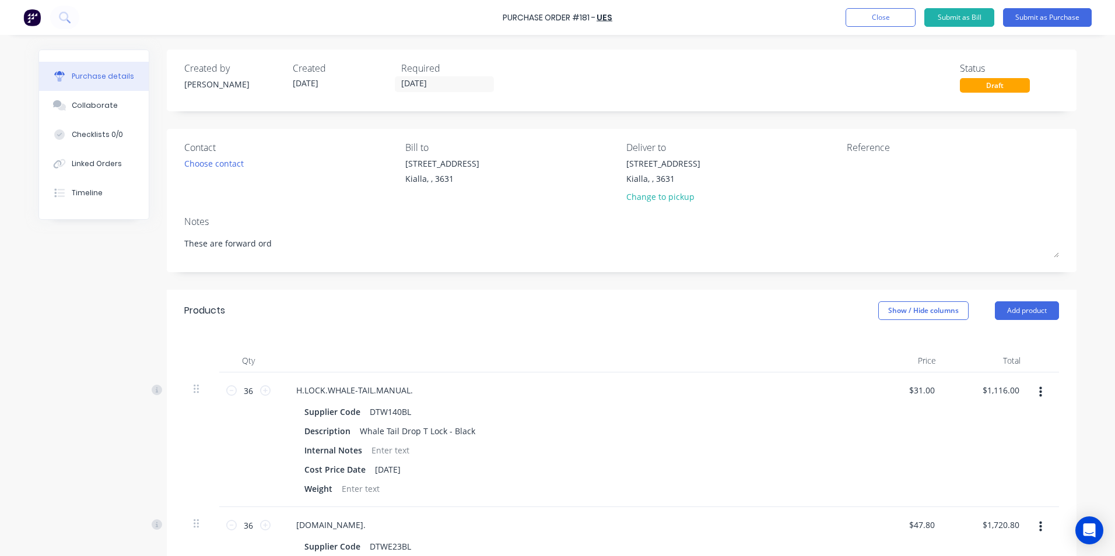
type textarea "These are forward orde"
type textarea "x"
type textarea "These are forward order"
type textarea "x"
type textarea "These are forward ordere"
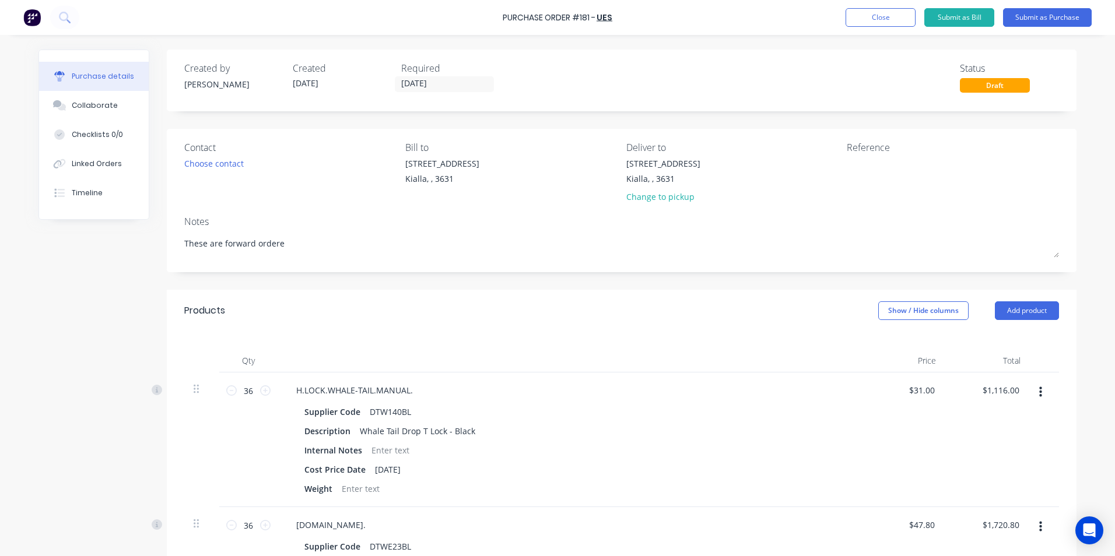
type textarea "x"
type textarea "These are forward ordered"
type textarea "x"
type textarea "These are forward ordered"
type textarea "x"
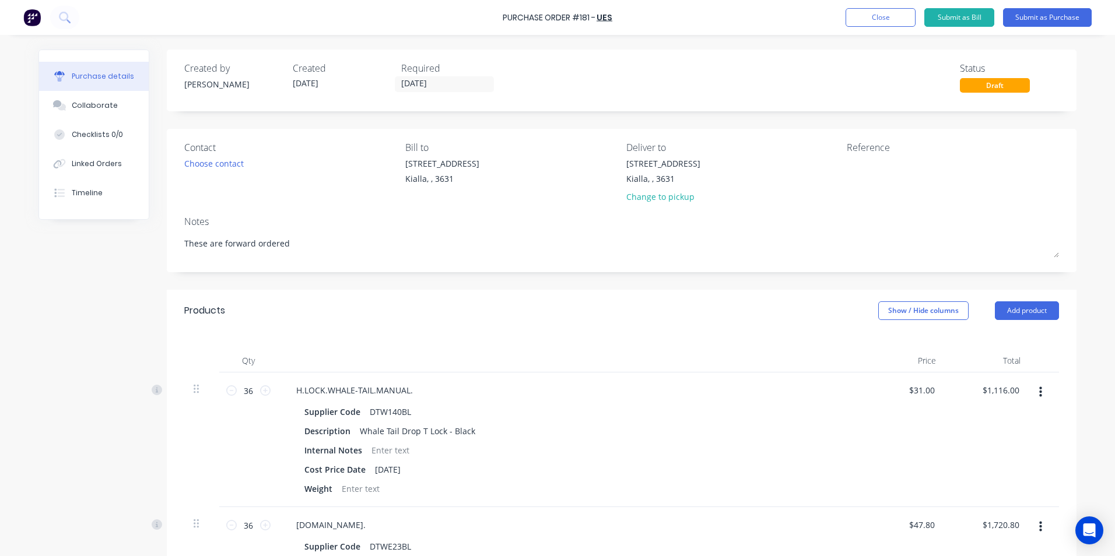
type textarea "These are forward ordered f"
type textarea "x"
type textarea "These are forward ordered fo"
type textarea "x"
type textarea "These are forward ordered for"
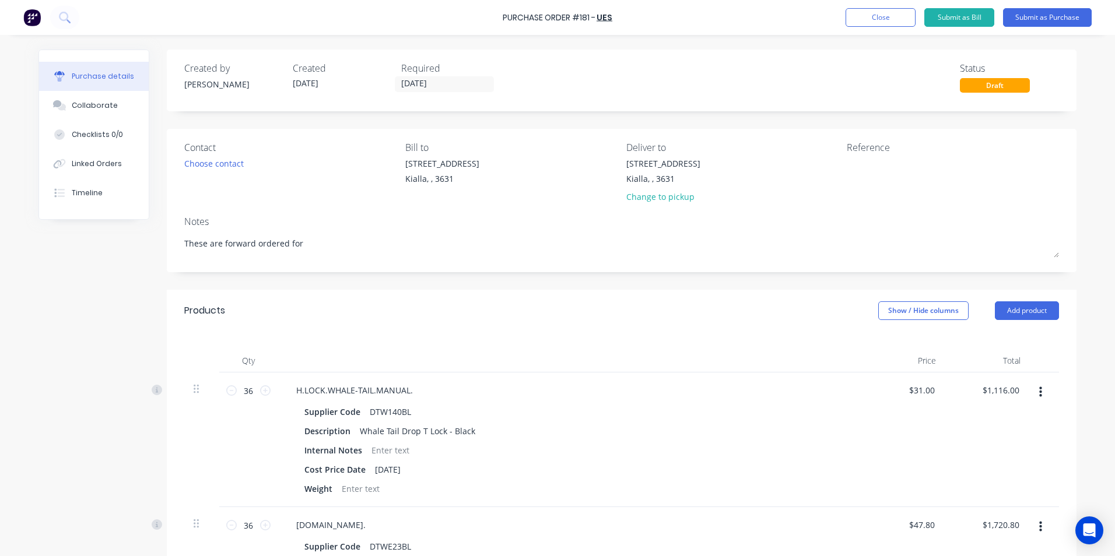
type textarea "x"
type textarea "These are forward ordered for"
type textarea "x"
type textarea "These are forward ordered for 1"
type textarea "x"
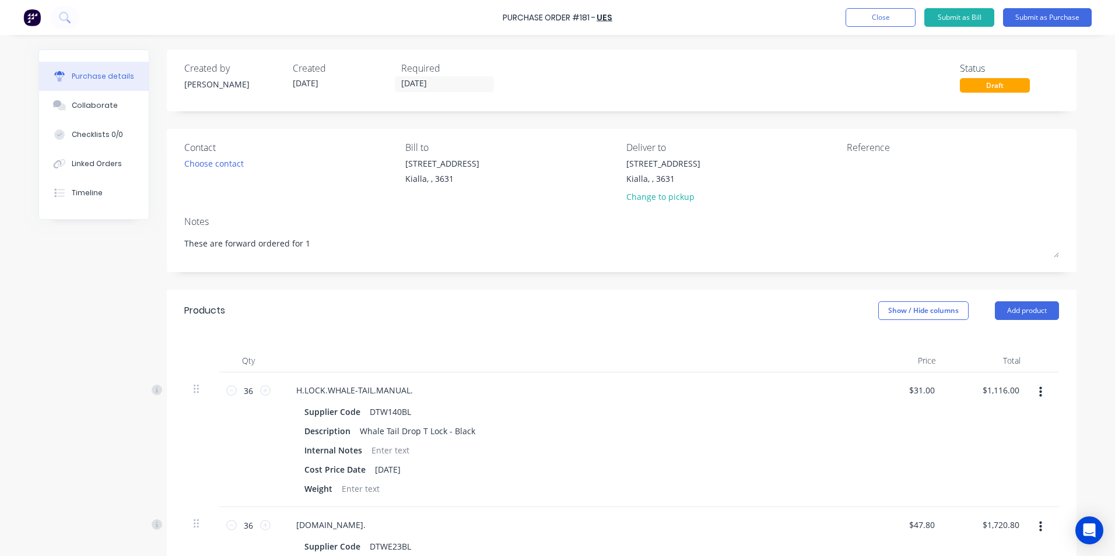
type textarea "These are forward ordered for 1s"
type textarea "x"
type textarea "These are forward ordered for 1st"
type textarea "x"
type textarea "These are forward ordered for 1st"
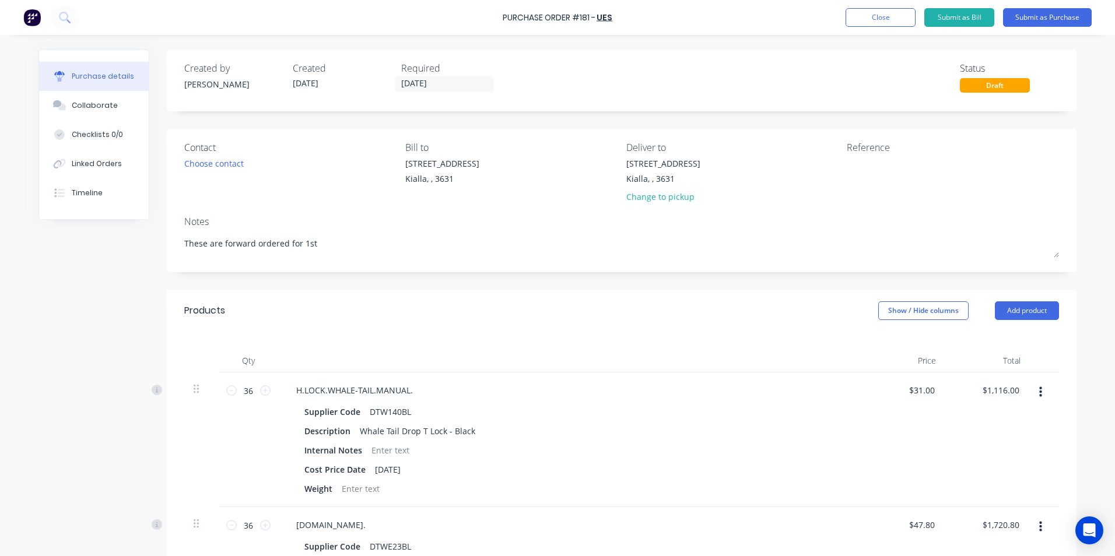
type textarea "x"
type textarea "These are forward ordered for 1st N"
type textarea "x"
type textarea "These are forward ordered for 1st No"
type textarea "x"
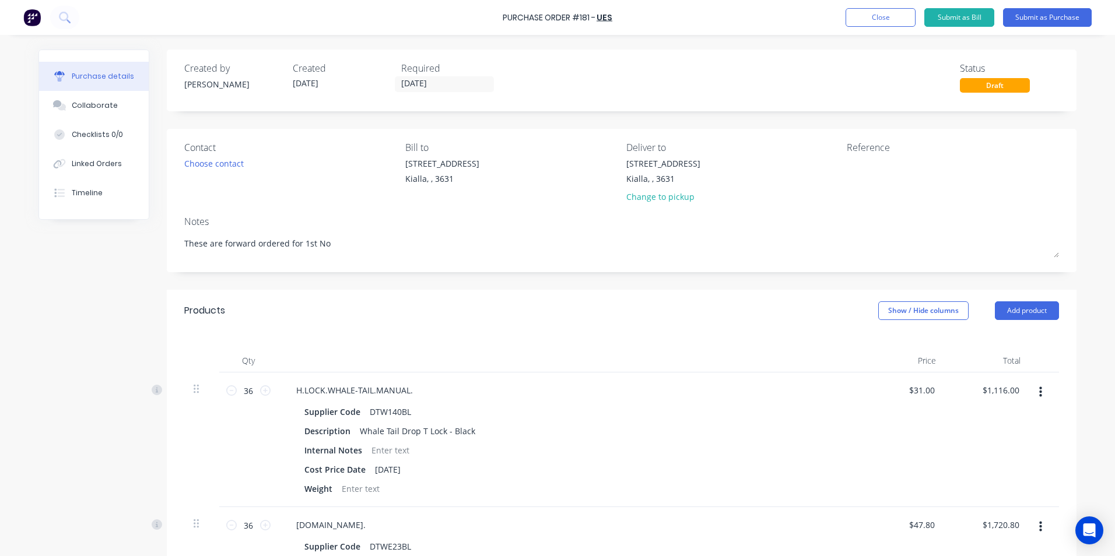
type textarea "These are forward ordered for [DATE]"
type textarea "x"
type textarea "These are forward ordered for 1st Nove"
type textarea "x"
type textarea "These are forward ordered for 1st Novem"
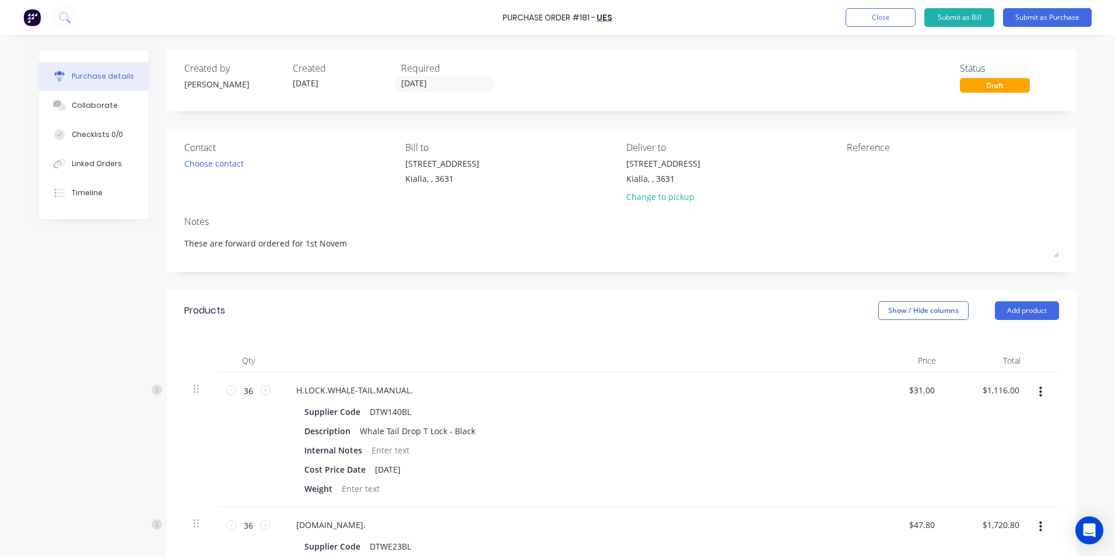
type textarea "x"
type textarea "These are forward ordered for 1st Novemb"
type textarea "x"
type textarea "These are forward ordered for 1st Novembe"
type textarea "x"
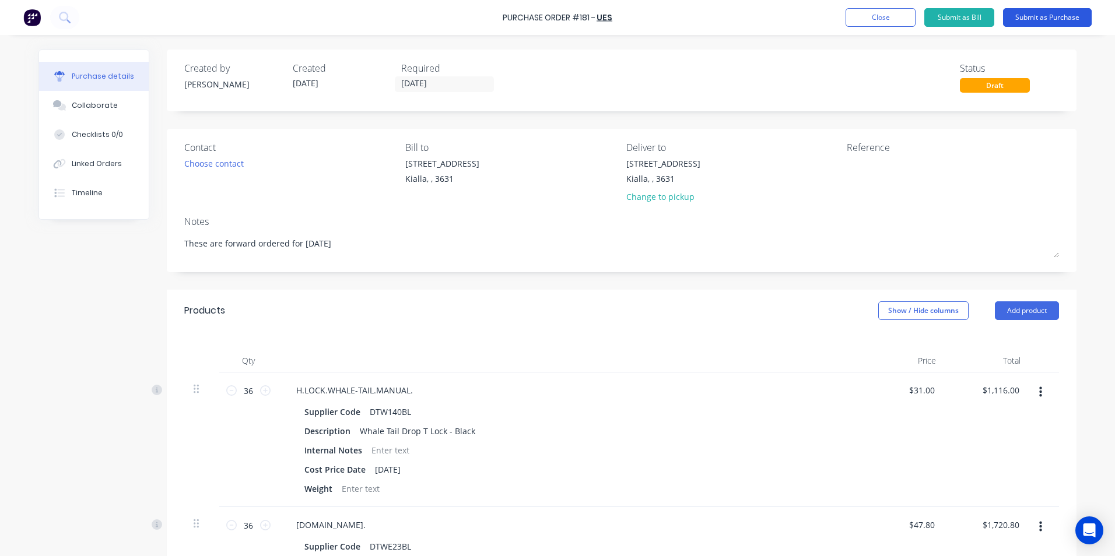
type textarea "These are forward ordered for [DATE]"
type textarea "x"
type textarea "These are forward ordered for [DATE]"
click at [1083, 19] on button "Submit as Purchase" at bounding box center [1047, 17] width 89 height 19
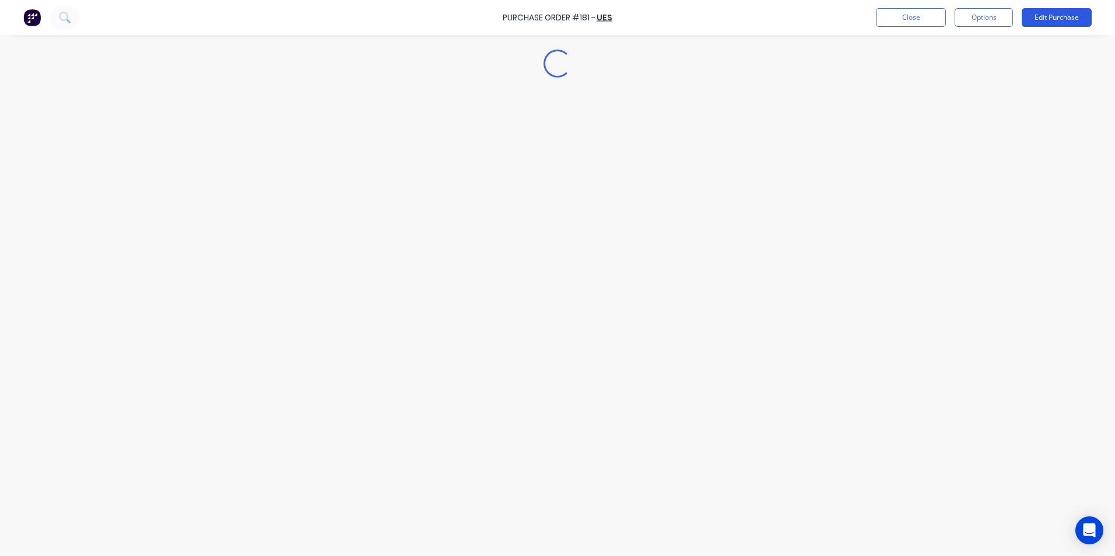
type textarea "x"
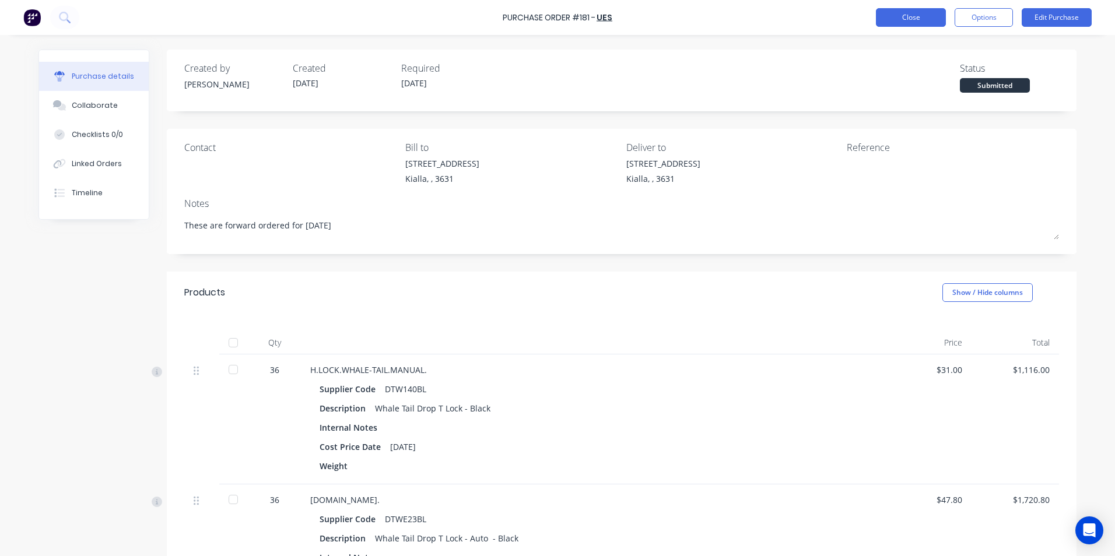
click at [908, 19] on button "Close" at bounding box center [911, 17] width 70 height 19
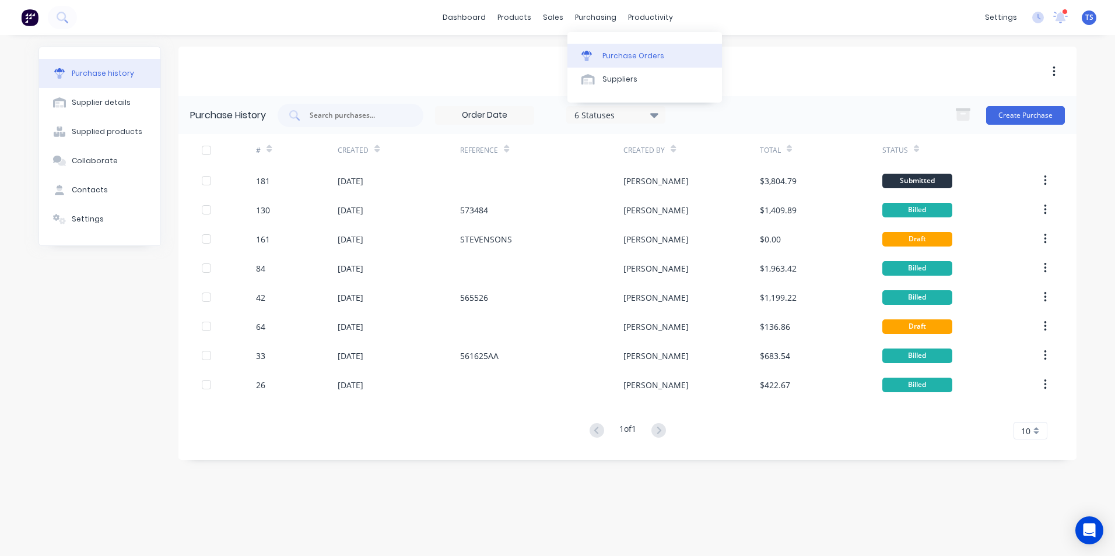
click at [610, 54] on div "Purchase Orders" at bounding box center [633, 56] width 62 height 10
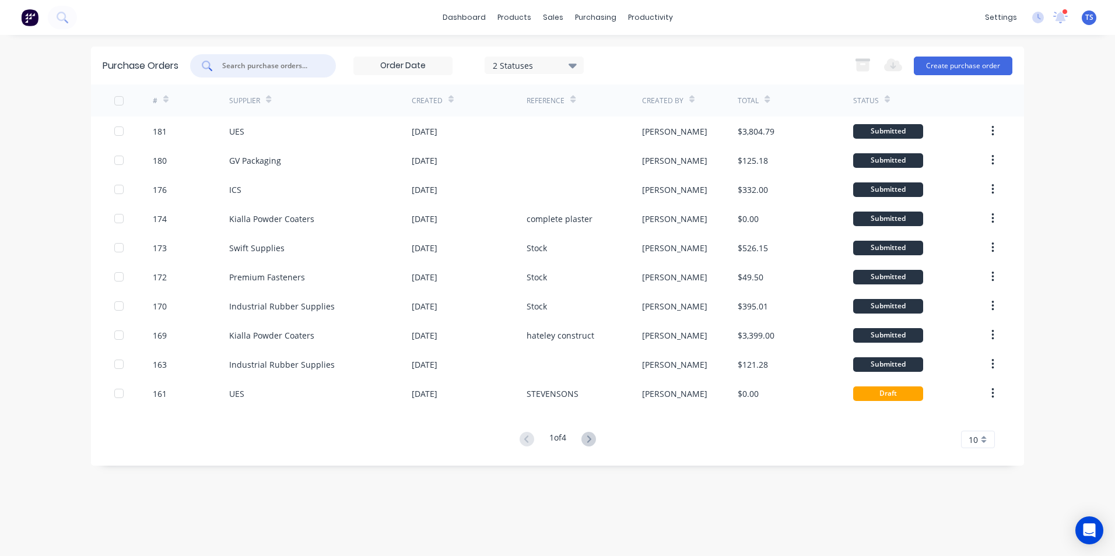
click at [234, 64] on input "text" at bounding box center [269, 66] width 97 height 12
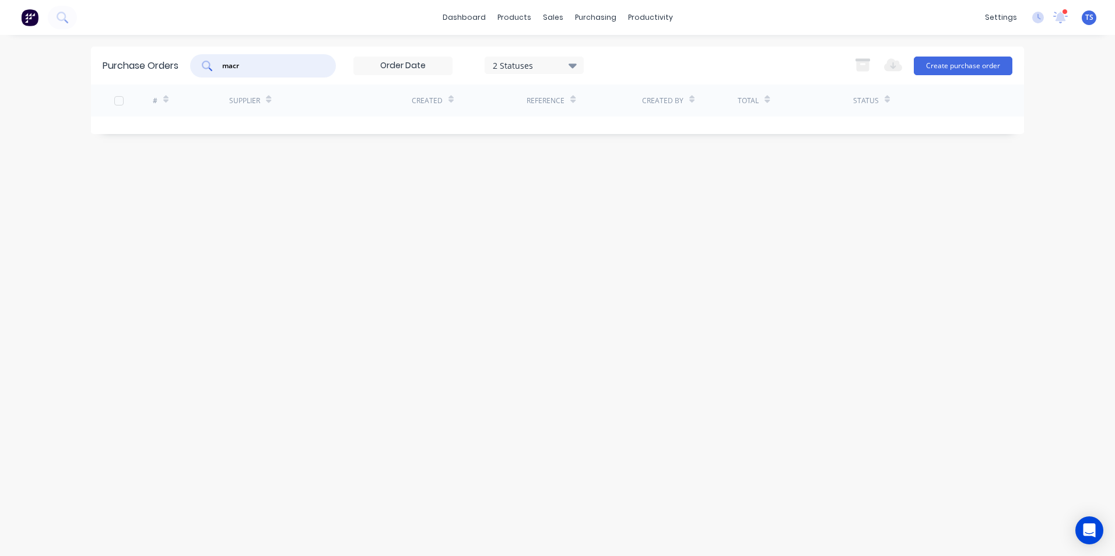
type input "macr"
click at [574, 64] on icon at bounding box center [572, 66] width 8 height 5
click at [616, 213] on div at bounding box center [612, 212] width 23 height 23
click at [685, 124] on div "Purchase Orders macr 3 Statuses 3 Statuses Export to Excel (XLSX) Create purcha…" at bounding box center [557, 90] width 933 height 87
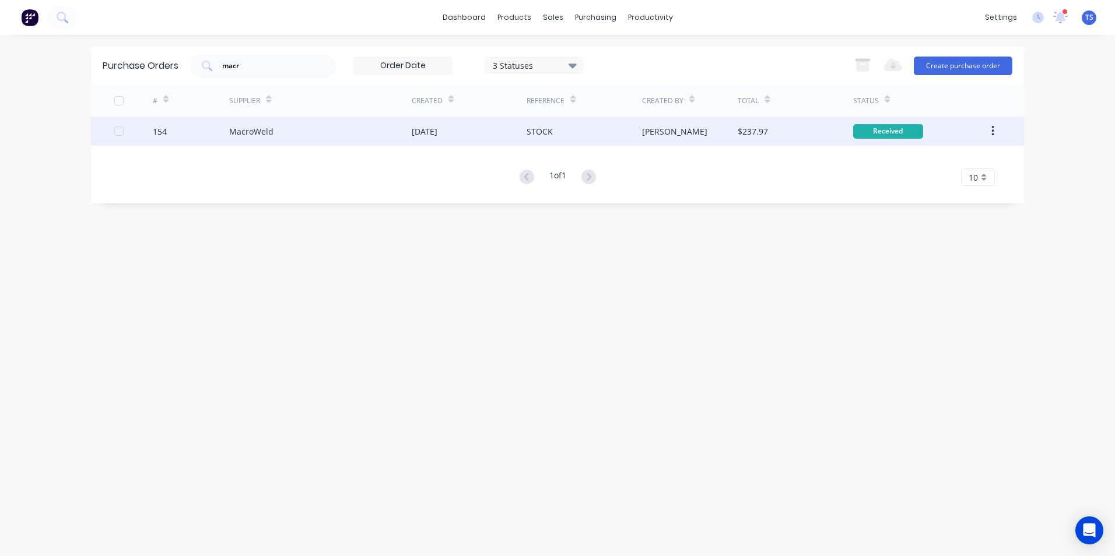
click at [264, 131] on div "MacroWeld" at bounding box center [251, 131] width 44 height 12
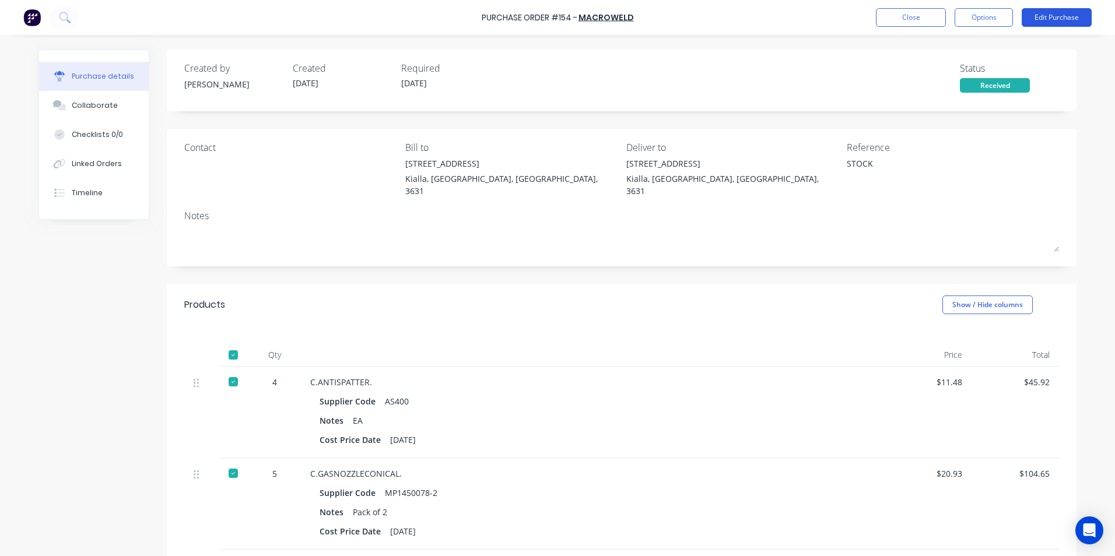
click at [1052, 17] on button "Edit Purchase" at bounding box center [1056, 17] width 70 height 19
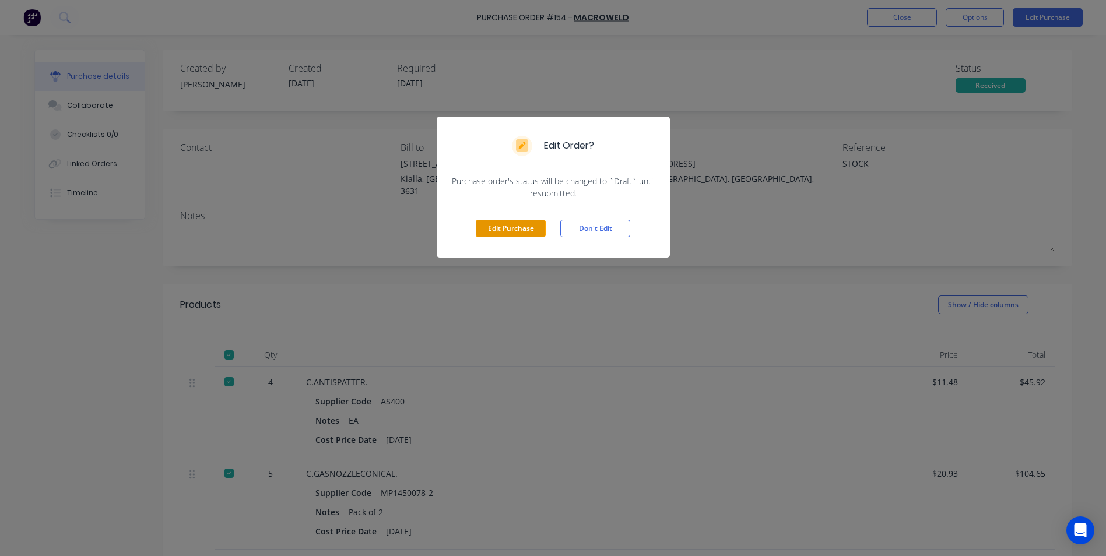
click at [512, 230] on button "Edit Purchase" at bounding box center [511, 228] width 70 height 17
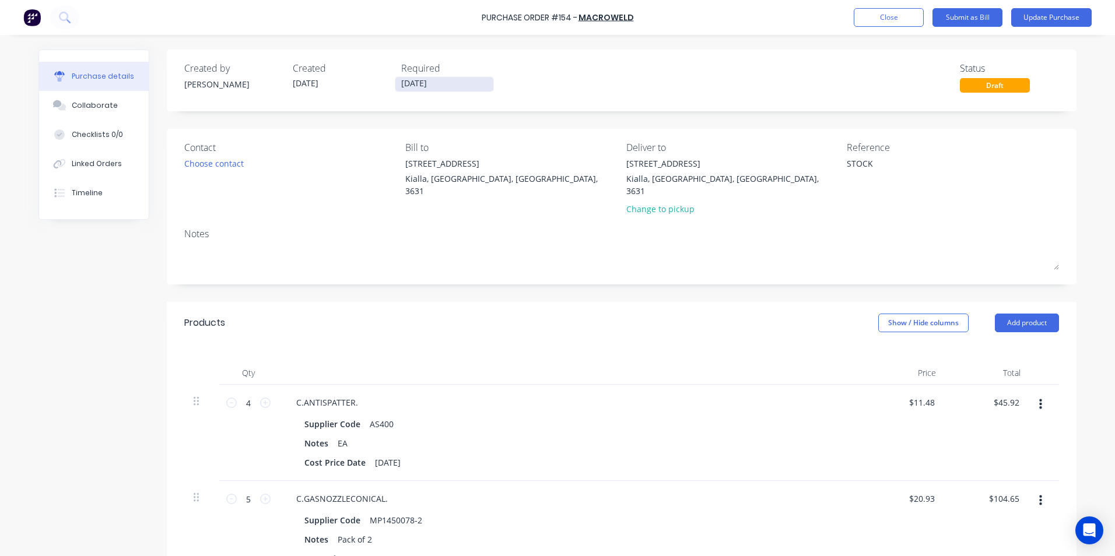
click at [432, 83] on input "[DATE]" at bounding box center [444, 84] width 98 height 15
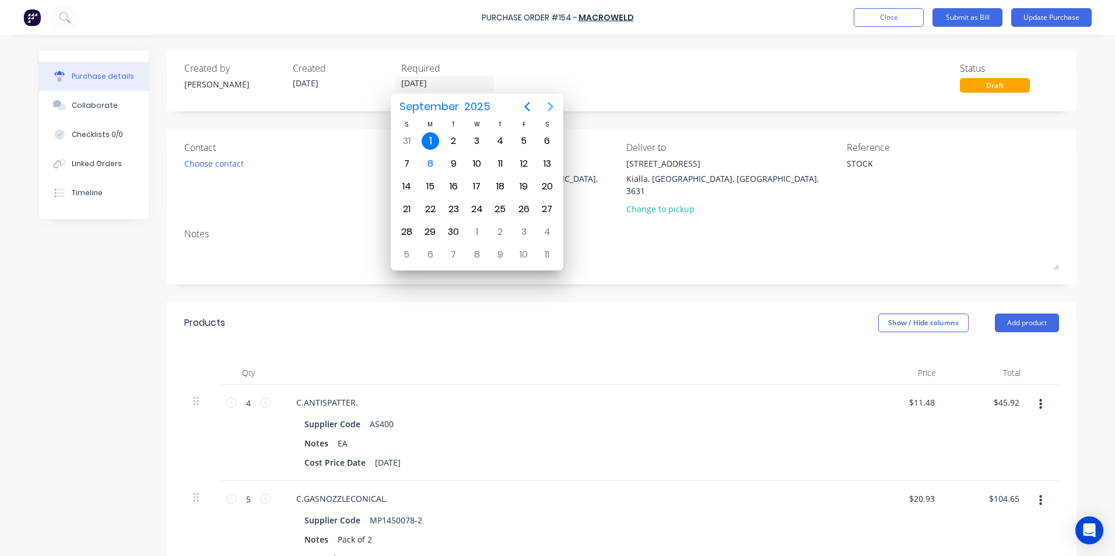
click at [549, 105] on icon "Next page" at bounding box center [550, 107] width 14 height 14
click at [458, 230] on div "28" at bounding box center [453, 231] width 17 height 17
type textarea "x"
type input "[DATE]"
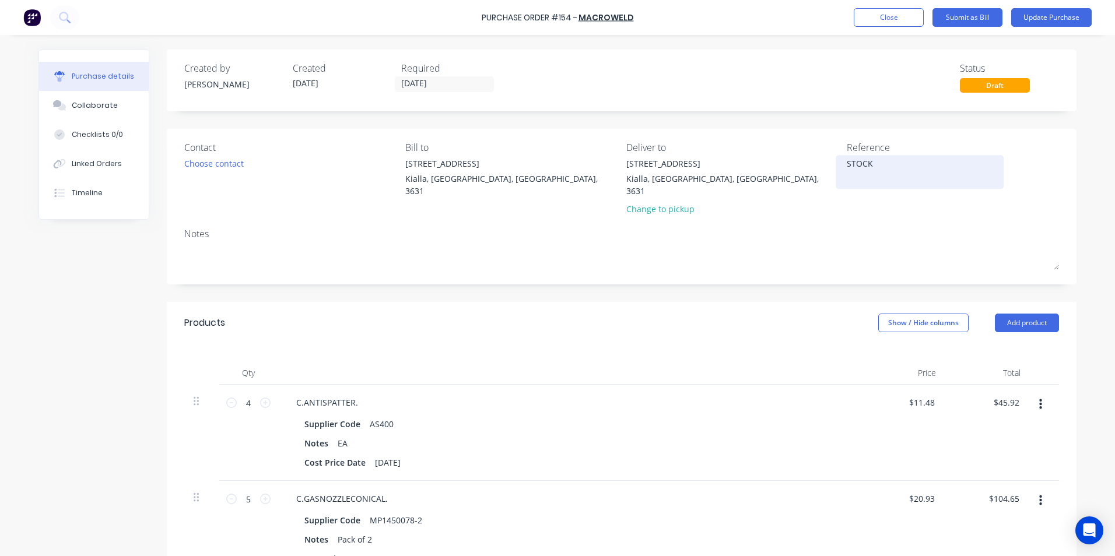
drag, startPoint x: 870, startPoint y: 166, endPoint x: 842, endPoint y: 163, distance: 28.2
click at [846, 163] on textarea "STOCK" at bounding box center [919, 170] width 146 height 26
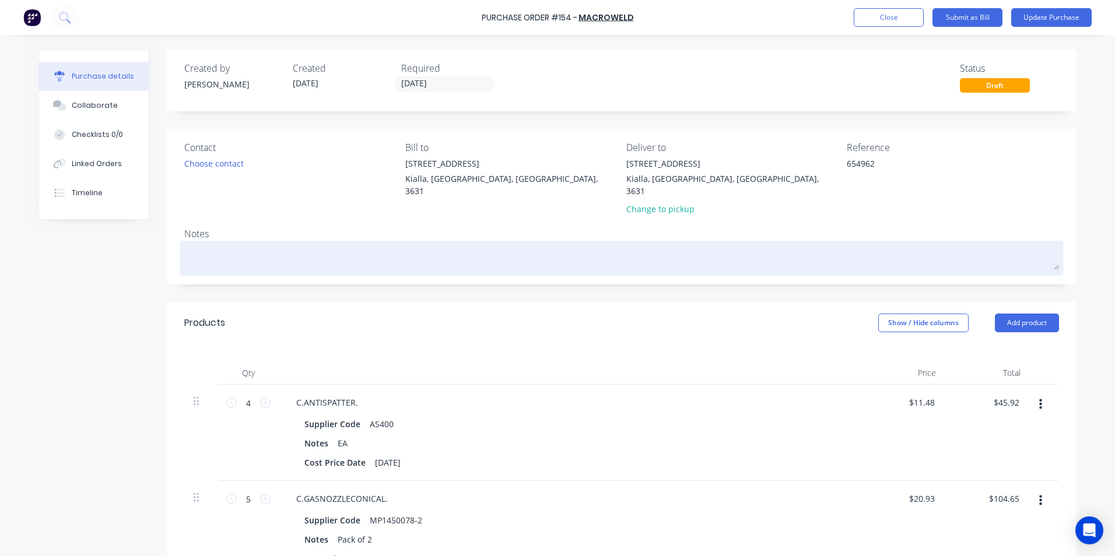
type textarea "654962"
type textarea "x"
type textarea "654962"
click at [326, 244] on textarea at bounding box center [621, 257] width 874 height 26
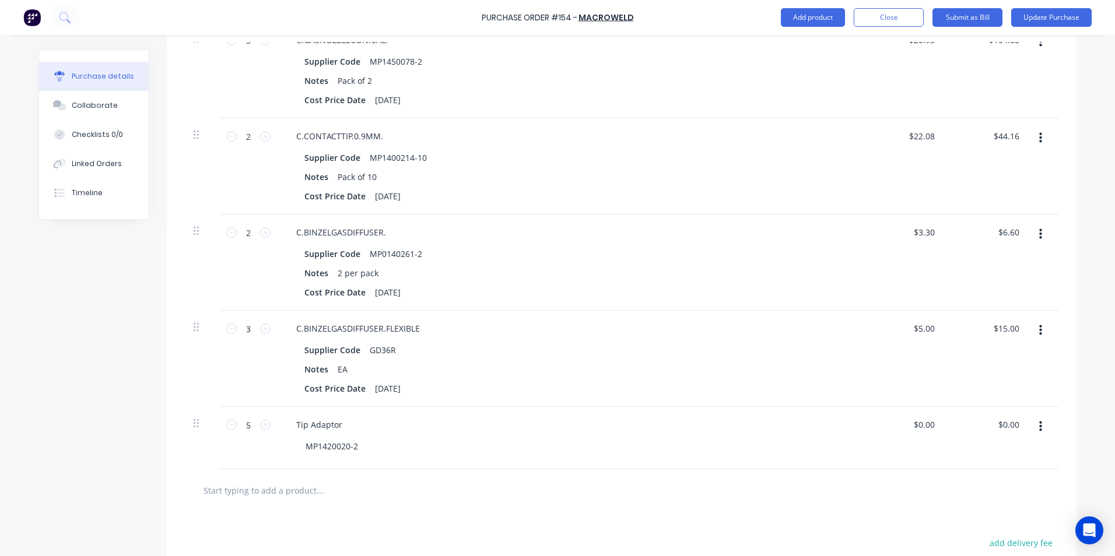
scroll to position [466, 0]
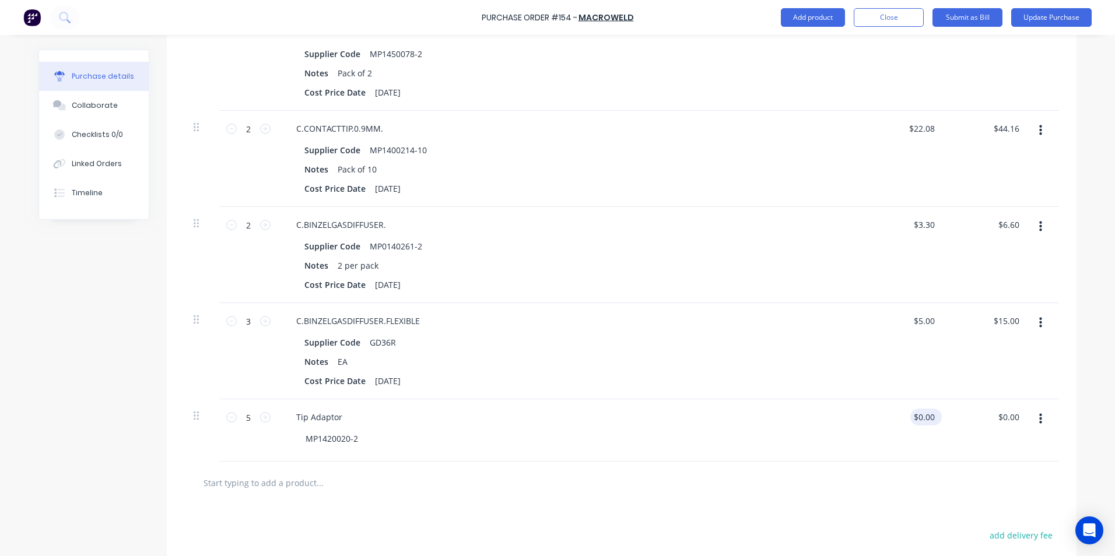
type textarea "x"
type input "0.0000"
drag, startPoint x: 931, startPoint y: 404, endPoint x: 916, endPoint y: 406, distance: 14.7
click at [916, 409] on input "0.0000" at bounding box center [920, 417] width 31 height 17
type textarea "x"
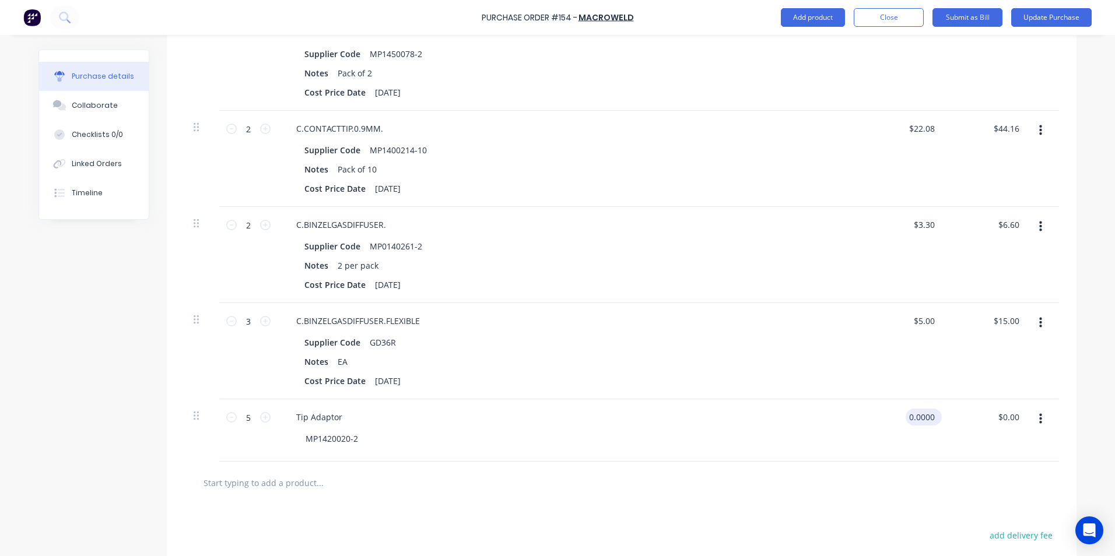
type input "$0.00"
drag, startPoint x: 933, startPoint y: 403, endPoint x: 905, endPoint y: 410, distance: 29.3
click at [905, 410] on div "$0.00 $0.00" at bounding box center [902, 430] width 85 height 62
click at [945, 407] on div "$0.00 $0.00" at bounding box center [987, 430] width 85 height 62
drag, startPoint x: 933, startPoint y: 405, endPoint x: 906, endPoint y: 406, distance: 27.4
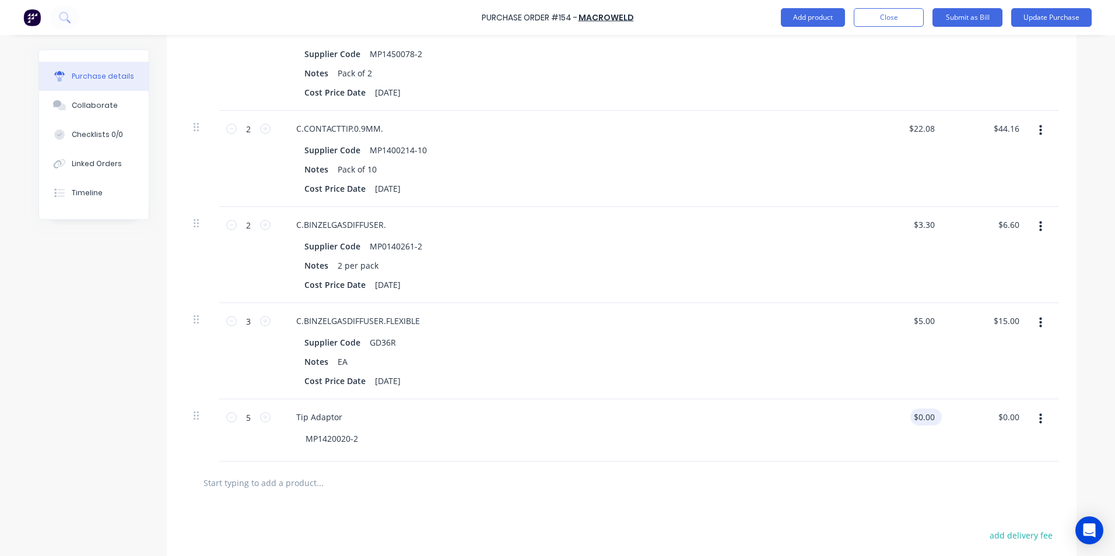
click at [910, 409] on div "$0.00 $0.00" at bounding box center [925, 417] width 31 height 17
click at [933, 409] on div "$0.00 $0.00" at bounding box center [925, 417] width 31 height 17
type textarea "x"
type input "0"
click at [930, 409] on input "0" at bounding box center [923, 417] width 27 height 17
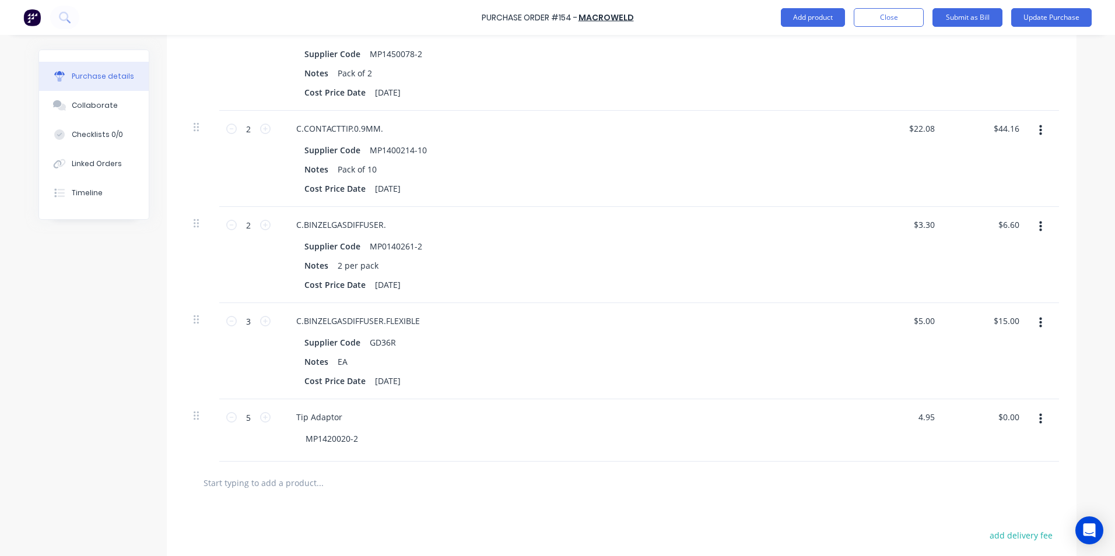
type input "4.95"
type textarea "x"
type input "$4.95"
type input "$24.75"
click at [1003, 433] on div "$24.75 $0.00" at bounding box center [987, 430] width 85 height 62
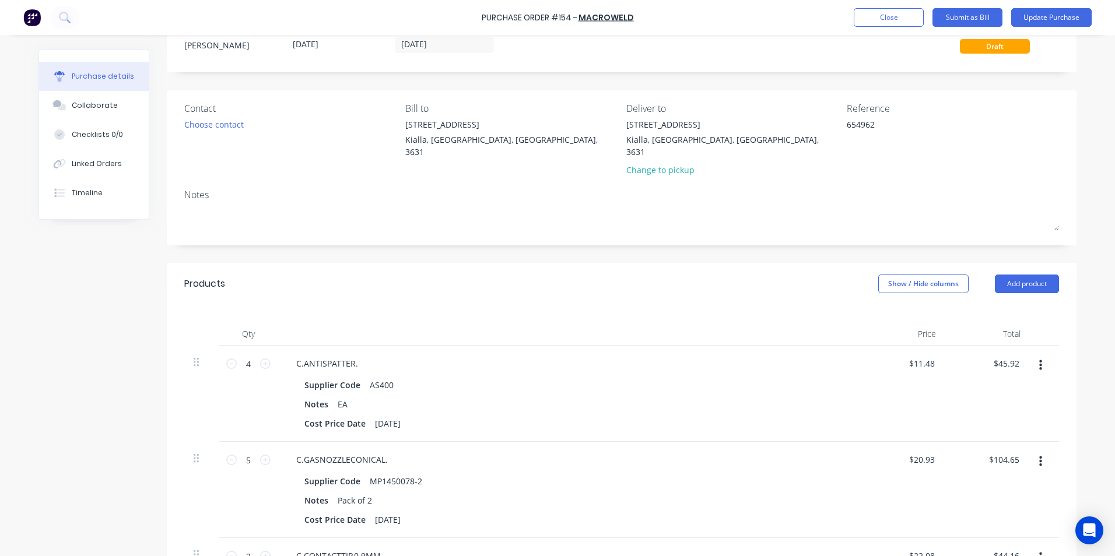
scroll to position [0, 0]
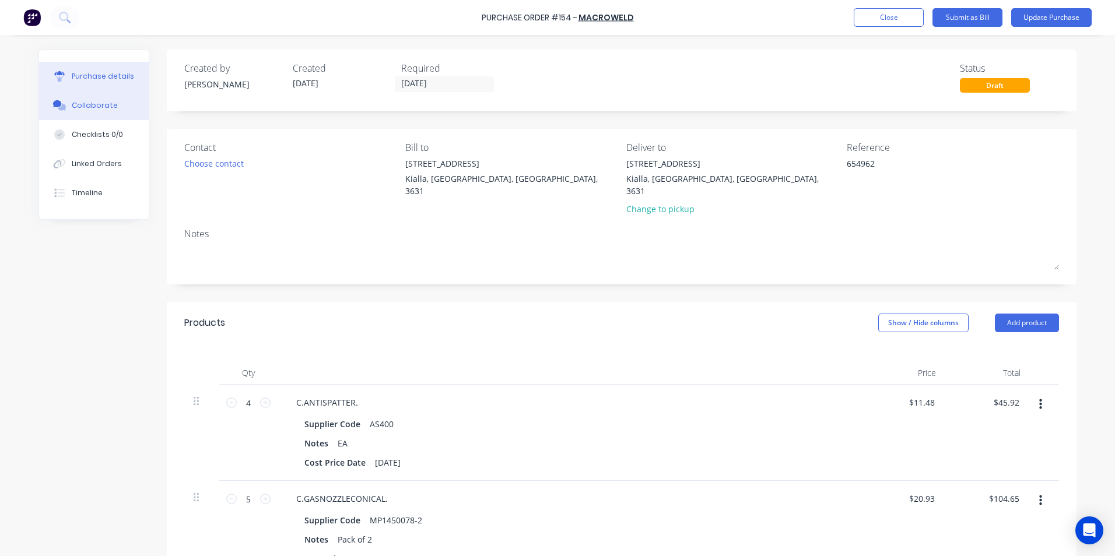
click at [106, 108] on div "Collaborate" at bounding box center [95, 105] width 46 height 10
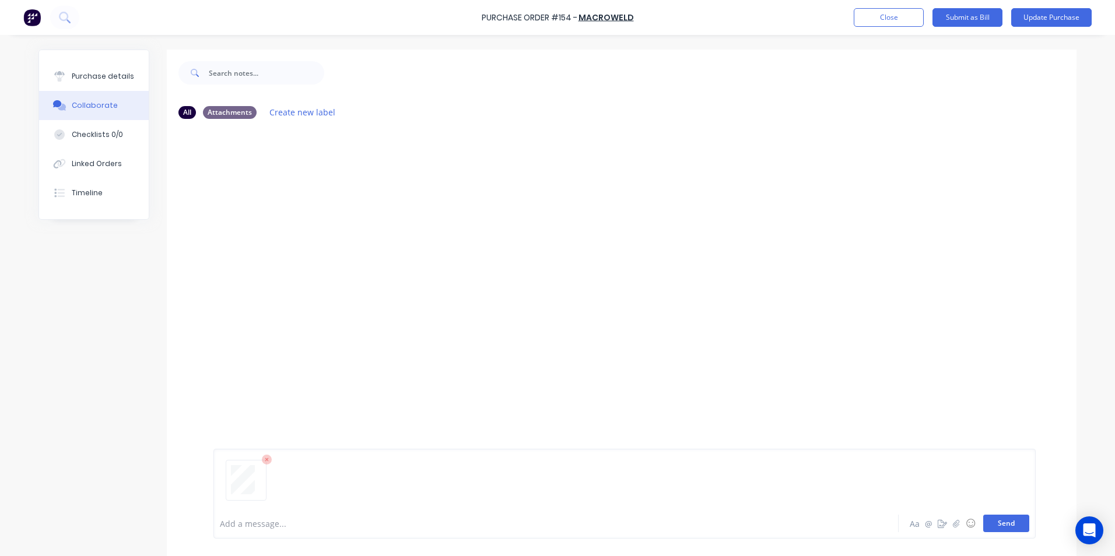
click at [1006, 526] on button "Send" at bounding box center [1006, 523] width 46 height 17
click at [89, 79] on div "Purchase details" at bounding box center [103, 76] width 62 height 10
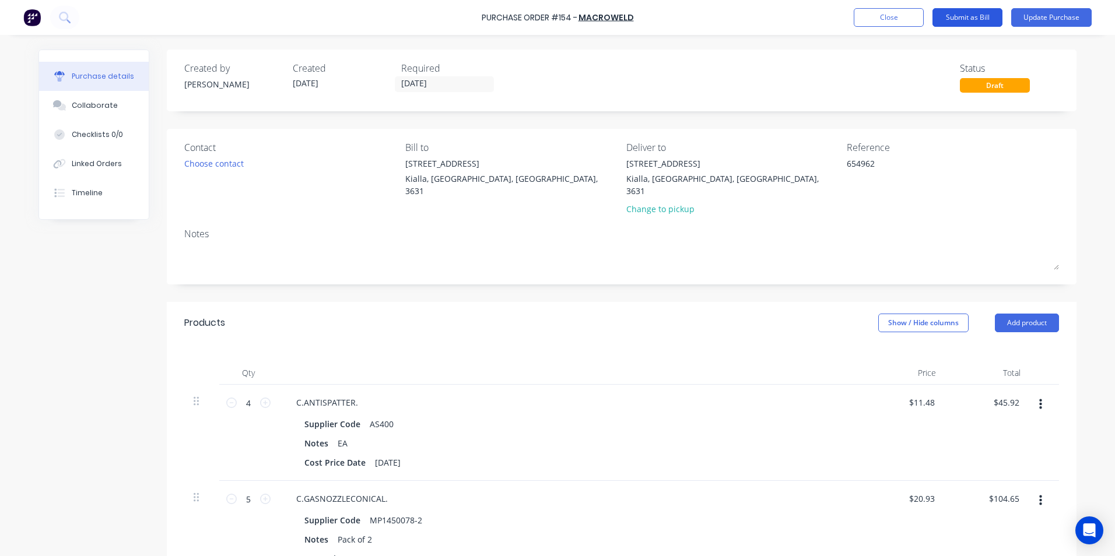
click at [969, 18] on button "Submit as Bill" at bounding box center [967, 17] width 70 height 19
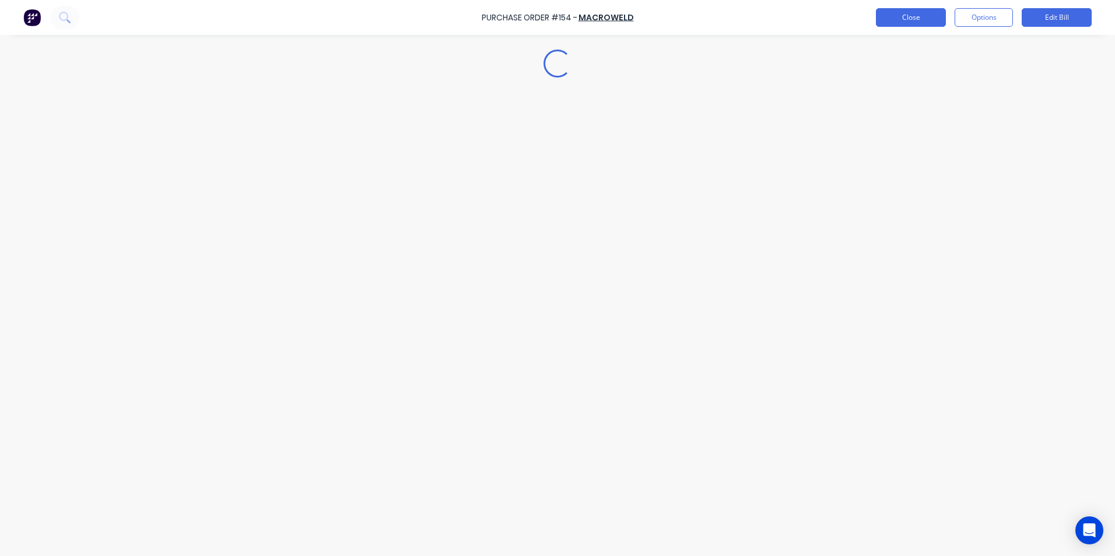
type textarea "x"
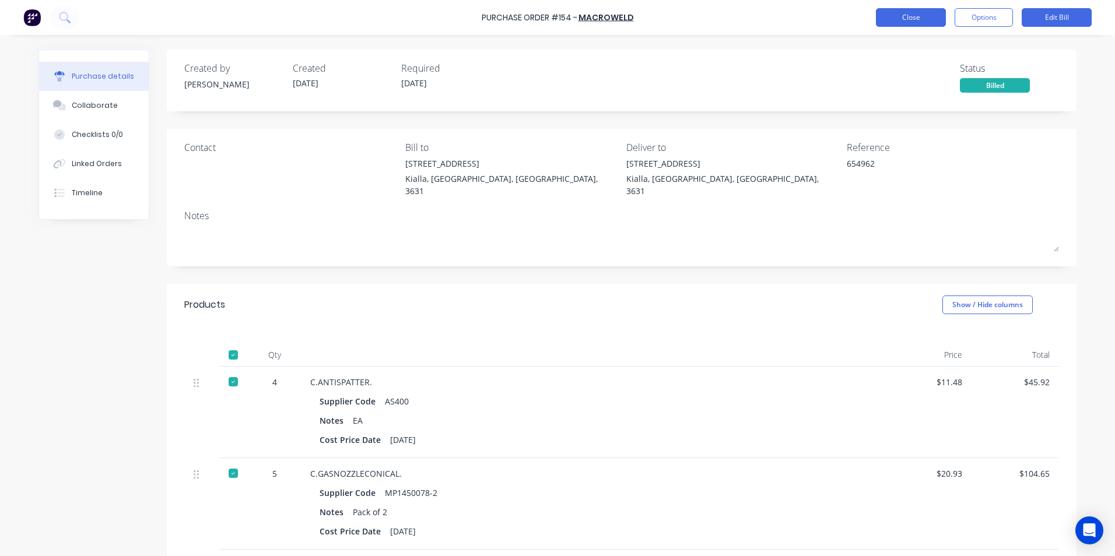
click at [912, 17] on button "Close" at bounding box center [911, 17] width 70 height 19
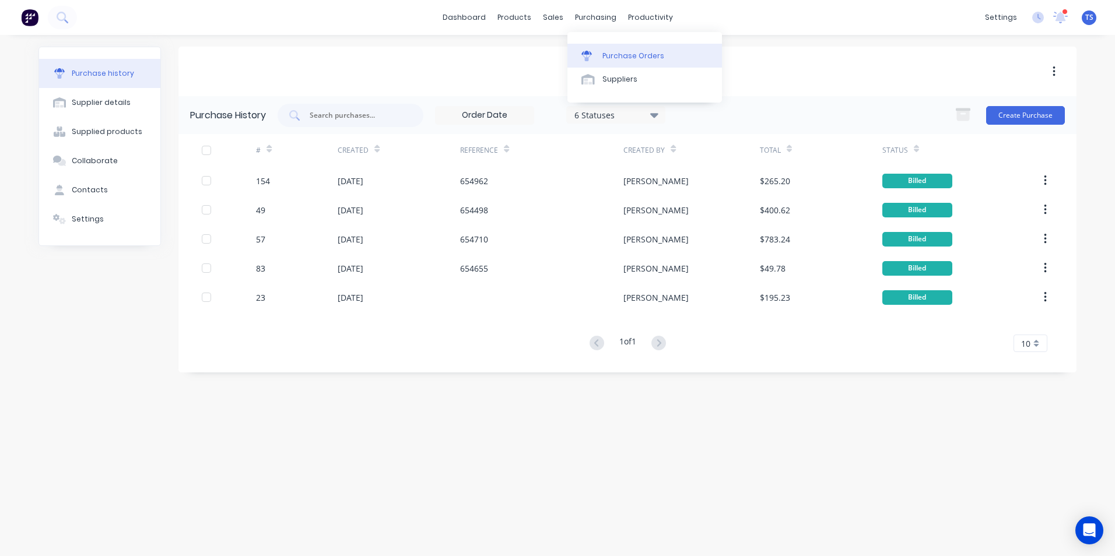
click at [631, 58] on div "Purchase Orders" at bounding box center [633, 56] width 62 height 10
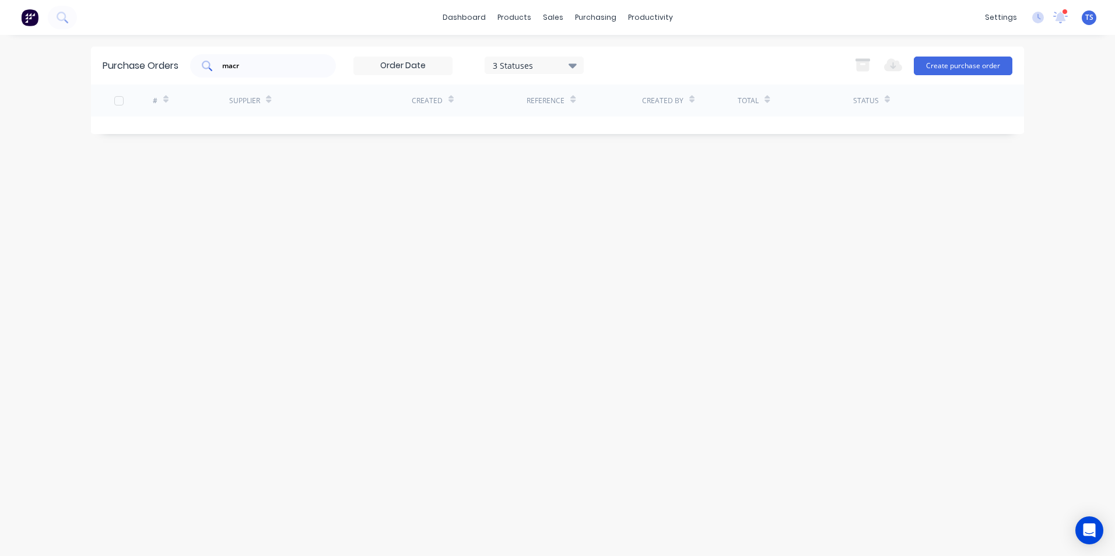
click at [252, 62] on input "macr" at bounding box center [269, 66] width 97 height 12
drag, startPoint x: 254, startPoint y: 62, endPoint x: 4, endPoint y: 61, distance: 250.1
click at [43, 62] on div "dashboard products sales purchasing productivity dashboard products Product Cat…" at bounding box center [557, 278] width 1115 height 556
click at [578, 53] on div "Sales Orders" at bounding box center [596, 56] width 48 height 10
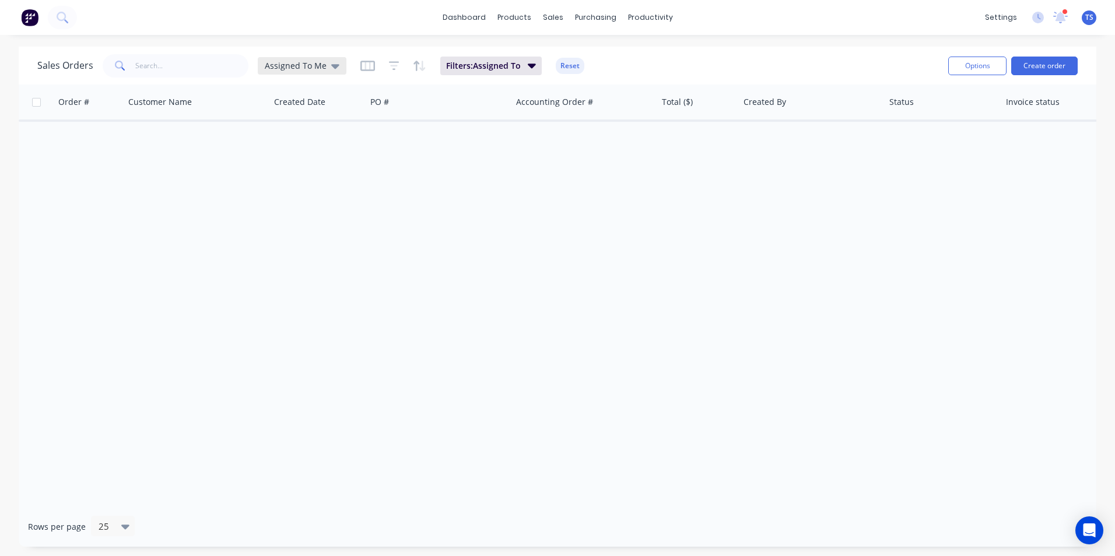
click at [320, 70] on span "Assigned To Me" at bounding box center [296, 65] width 62 height 12
click at [275, 161] on button "None" at bounding box center [327, 165] width 133 height 13
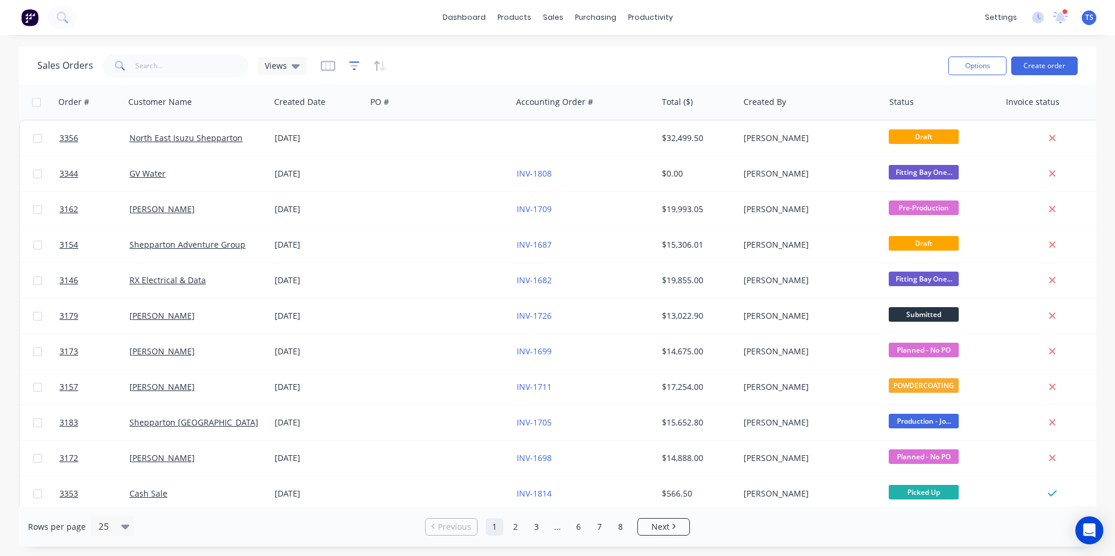
click at [354, 69] on icon "button" at bounding box center [354, 65] width 10 height 9
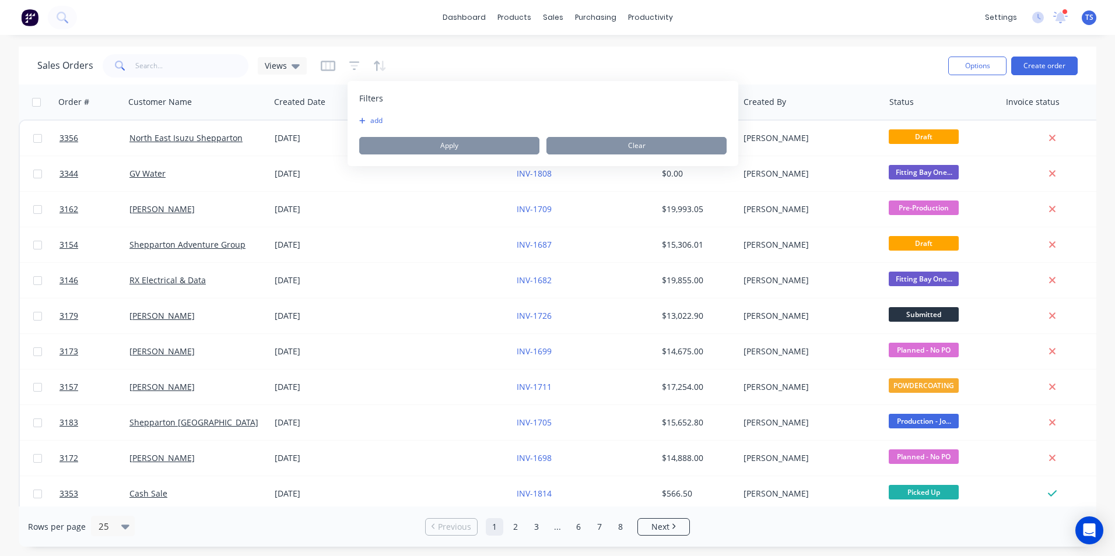
click at [380, 121] on button "add" at bounding box center [373, 120] width 29 height 9
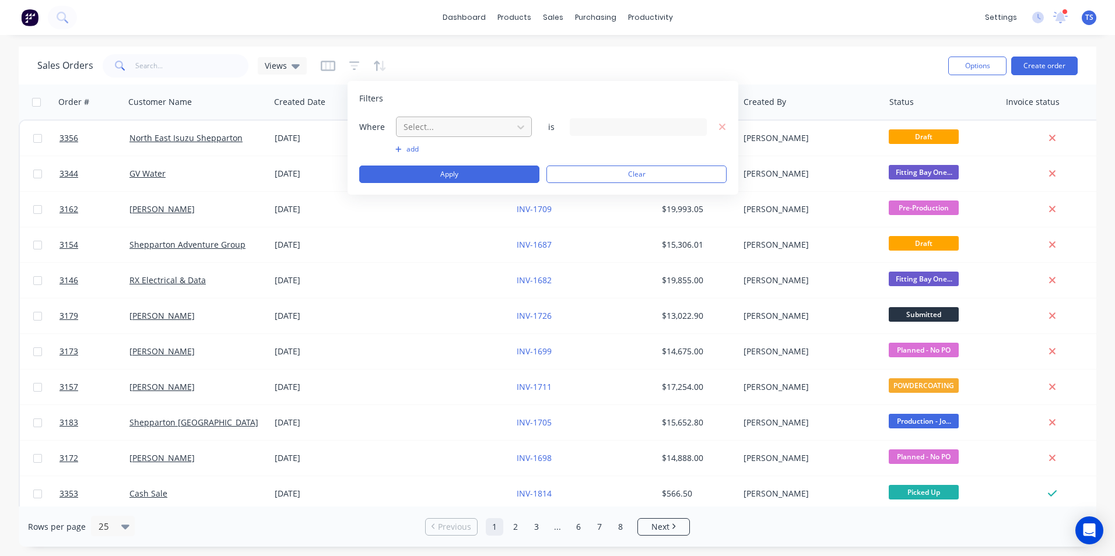
click at [454, 128] on div at bounding box center [454, 127] width 104 height 15
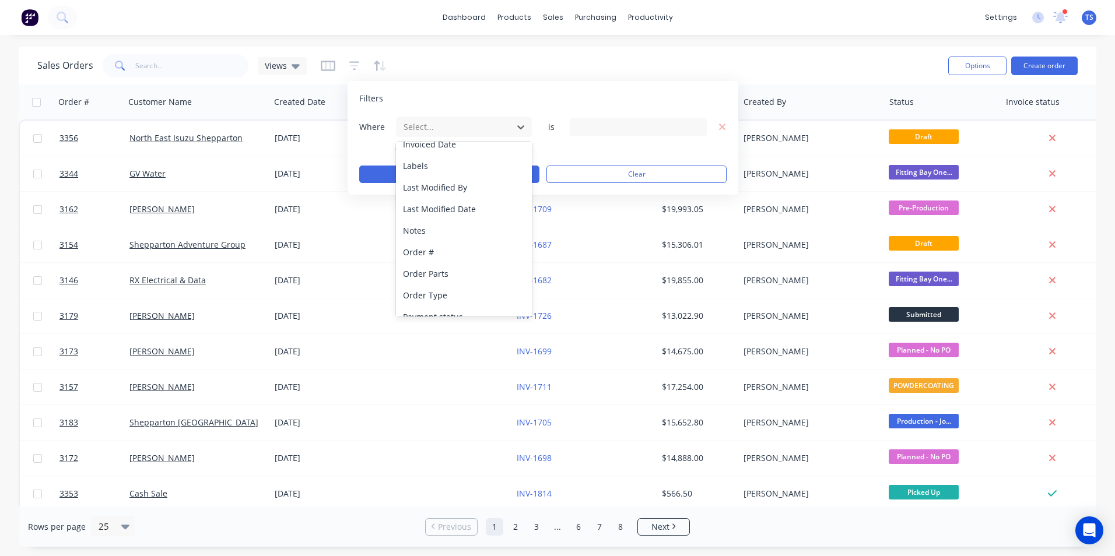
scroll to position [291, 0]
click at [471, 171] on div "Labels" at bounding box center [464, 165] width 136 height 22
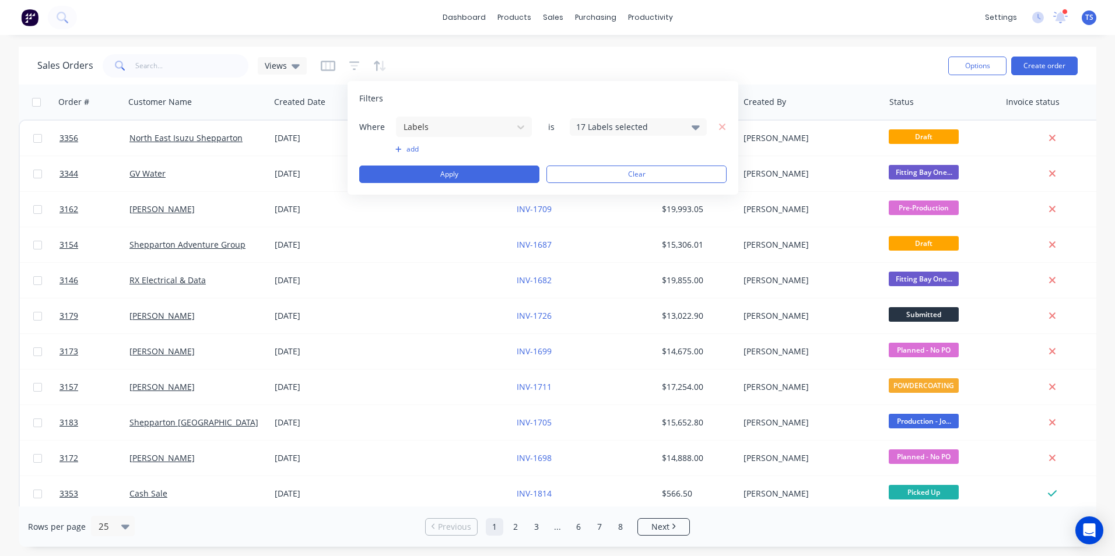
click at [617, 136] on div "Where Labels is 17 Labels selected" at bounding box center [542, 127] width 367 height 22
click at [620, 133] on div "17 Labels selected" at bounding box center [638, 126] width 137 height 17
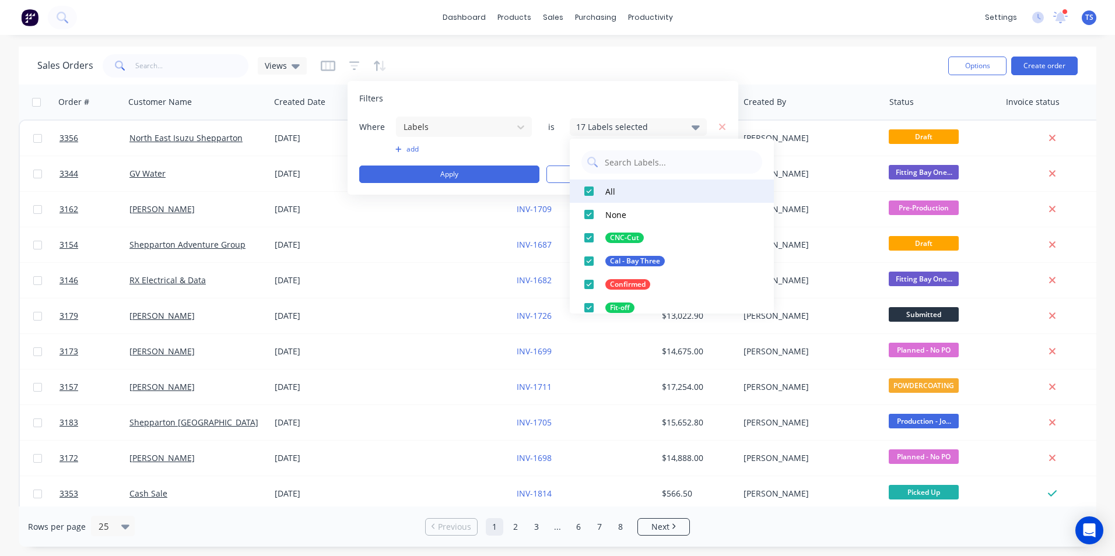
click at [586, 185] on div at bounding box center [588, 191] width 23 height 23
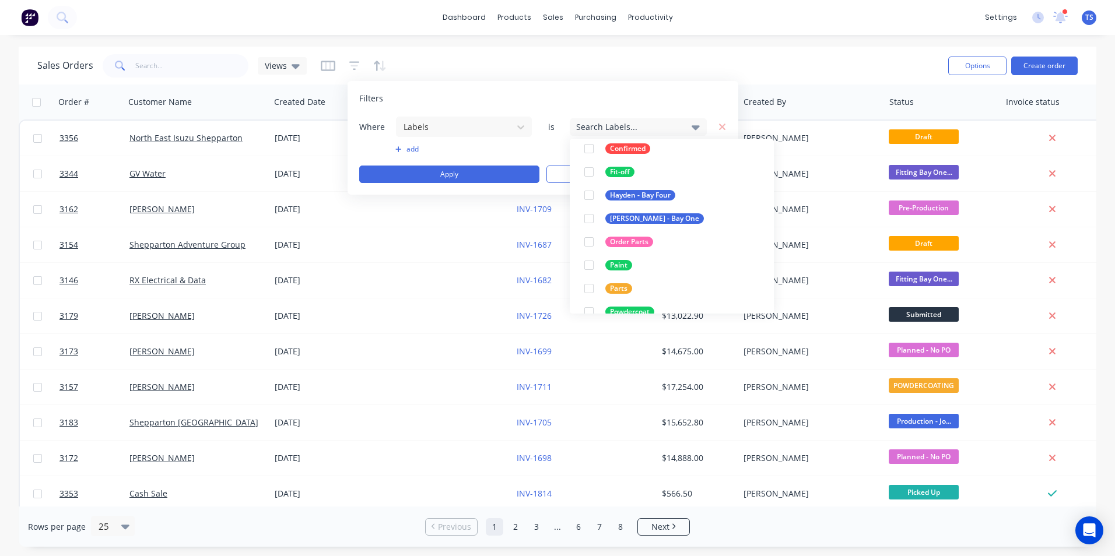
scroll to position [233, 0]
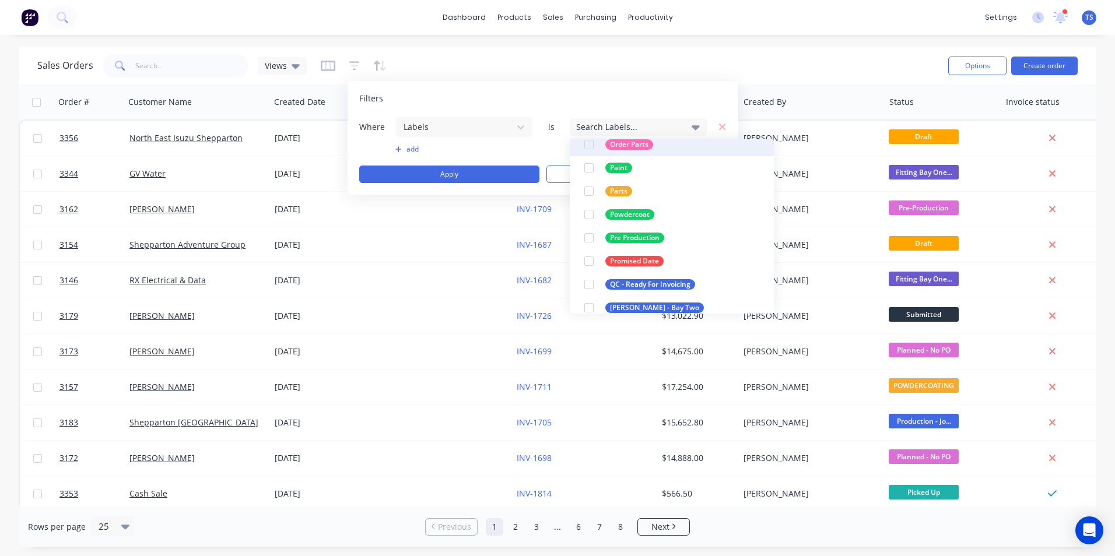
click at [611, 148] on div "Order Parts" at bounding box center [629, 144] width 48 height 10
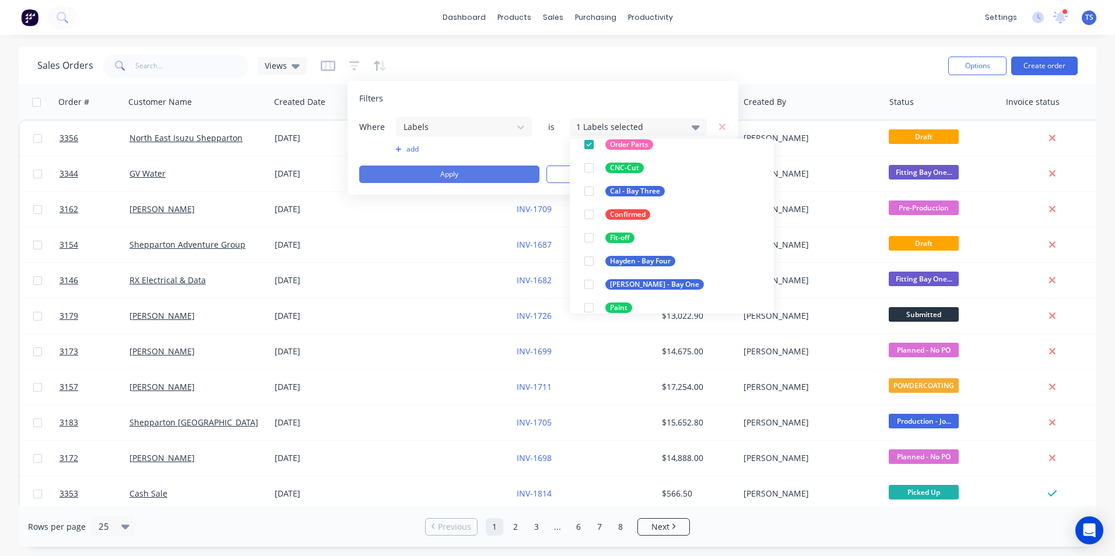
click at [512, 170] on button "Apply" at bounding box center [449, 174] width 180 height 17
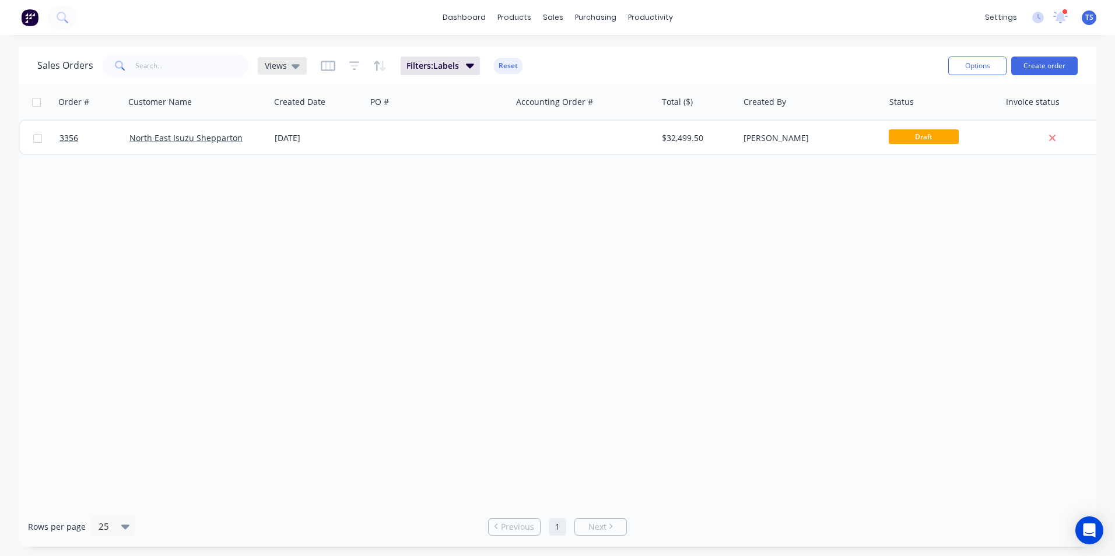
click at [287, 71] on div "Views" at bounding box center [282, 66] width 35 height 10
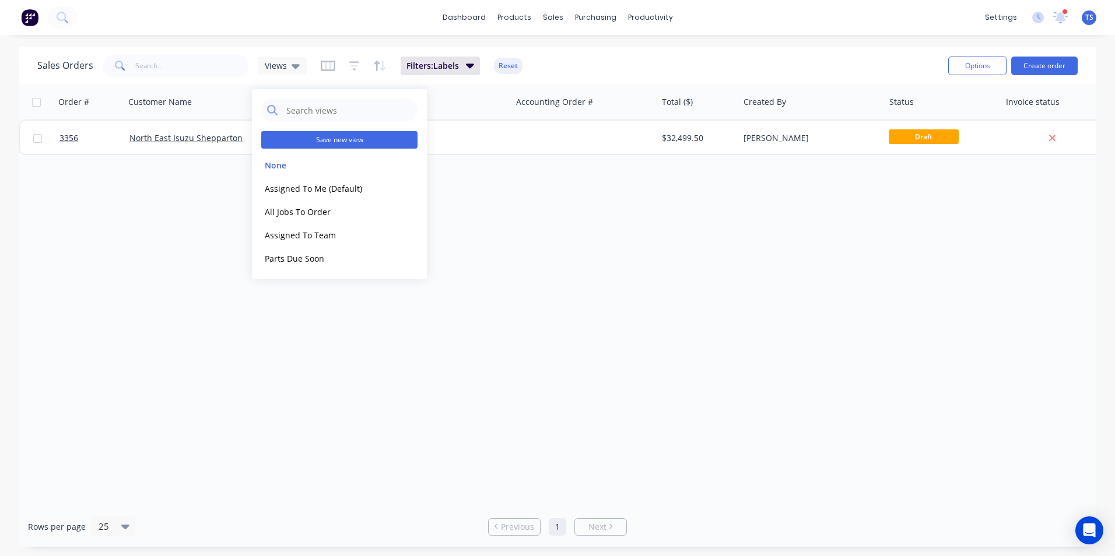
click at [350, 139] on button "Save new view" at bounding box center [339, 139] width 156 height 17
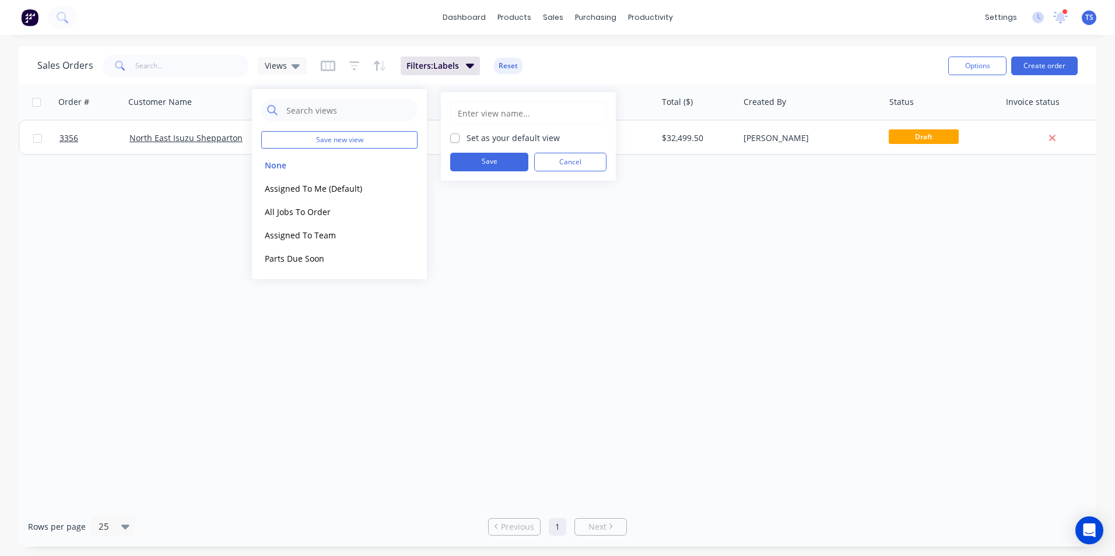
click at [532, 116] on input "text" at bounding box center [527, 113] width 143 height 22
type input "Order Parts"
click at [468, 142] on label "Set as your default view" at bounding box center [512, 138] width 93 height 12
click at [459, 142] on input "Set as your default view" at bounding box center [454, 137] width 9 height 11
click at [473, 141] on label "Set as your default view" at bounding box center [512, 138] width 93 height 12
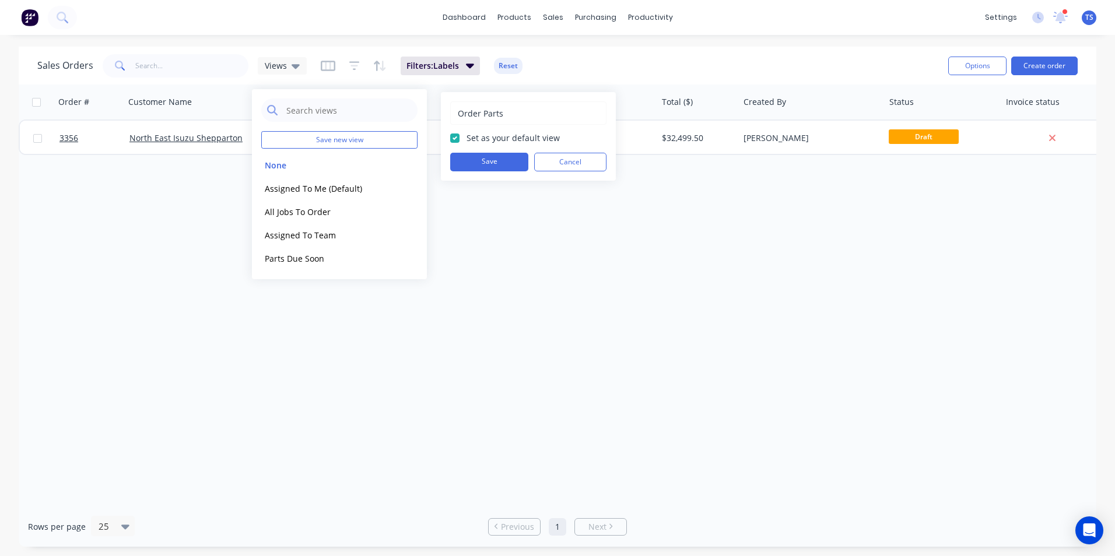
click at [459, 141] on input "Set as your default view" at bounding box center [454, 137] width 9 height 11
checkbox input "false"
click at [486, 163] on button "Save" at bounding box center [489, 162] width 78 height 19
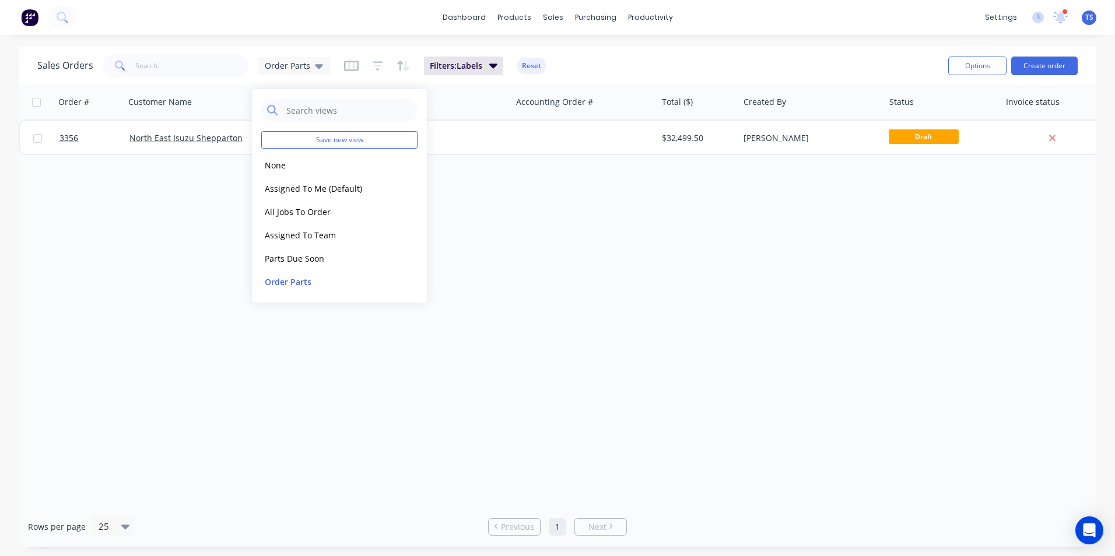
click at [565, 288] on div "Order # Customer Name Created Date PO # Accounting Order # Total ($) Created By…" at bounding box center [557, 296] width 1077 height 422
click at [284, 71] on span "Order Parts" at bounding box center [287, 65] width 45 height 12
click at [283, 161] on button "None" at bounding box center [327, 165] width 133 height 13
